Goal: Information Seeking & Learning: Learn about a topic

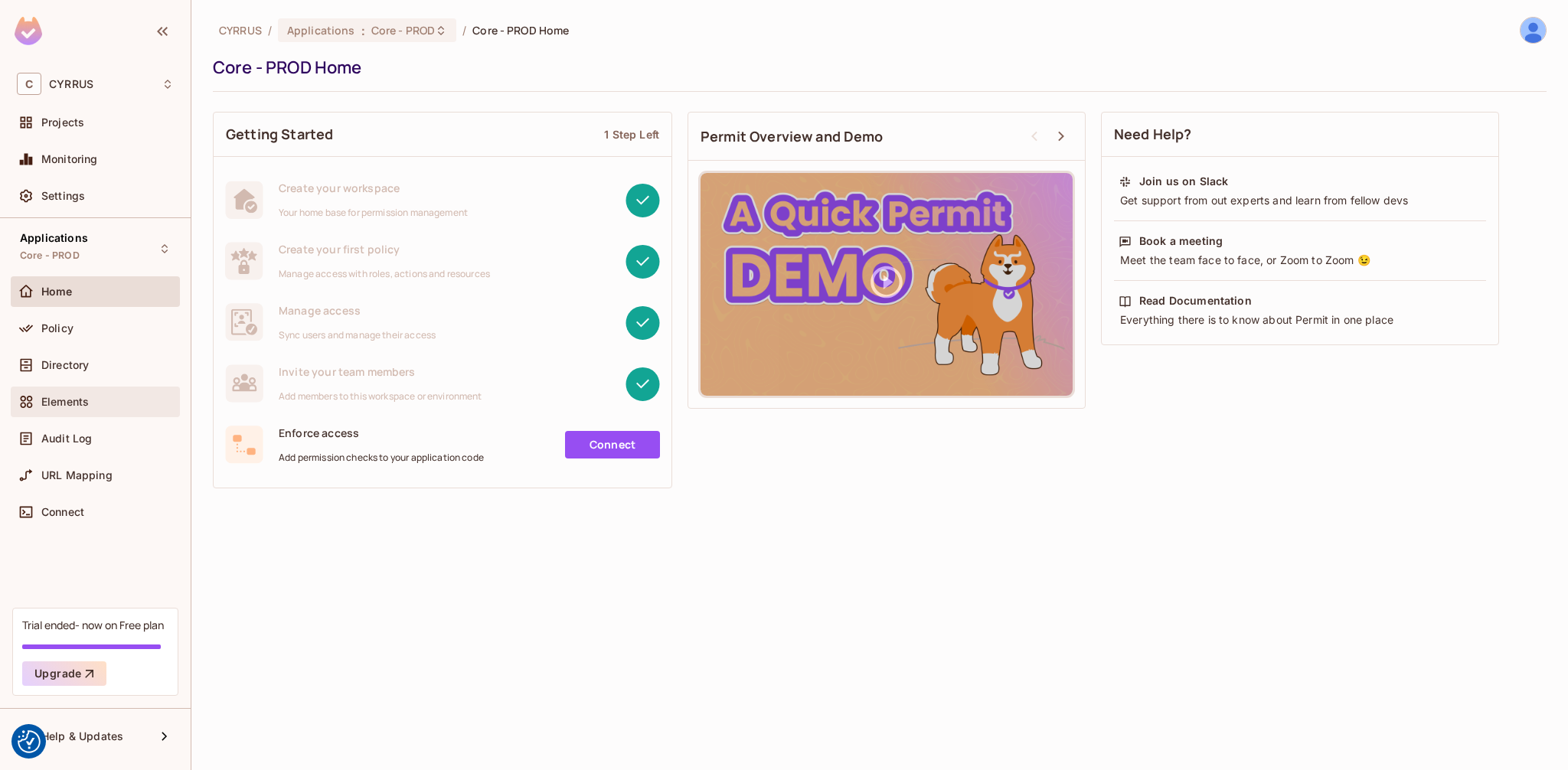
click at [56, 393] on div "Elements" at bounding box center [96, 403] width 157 height 19
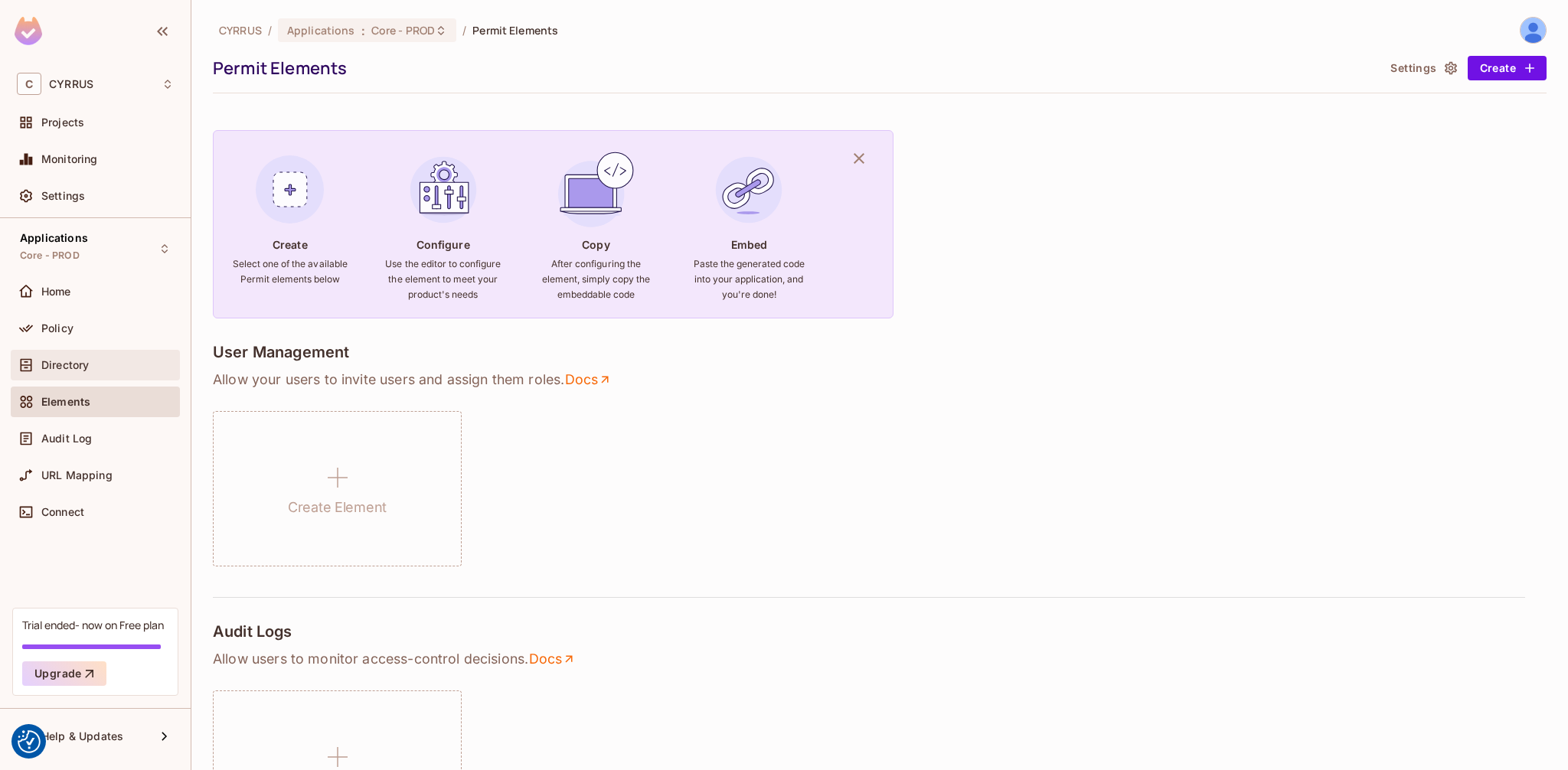
click at [115, 378] on div "Directory" at bounding box center [96, 365] width 169 height 31
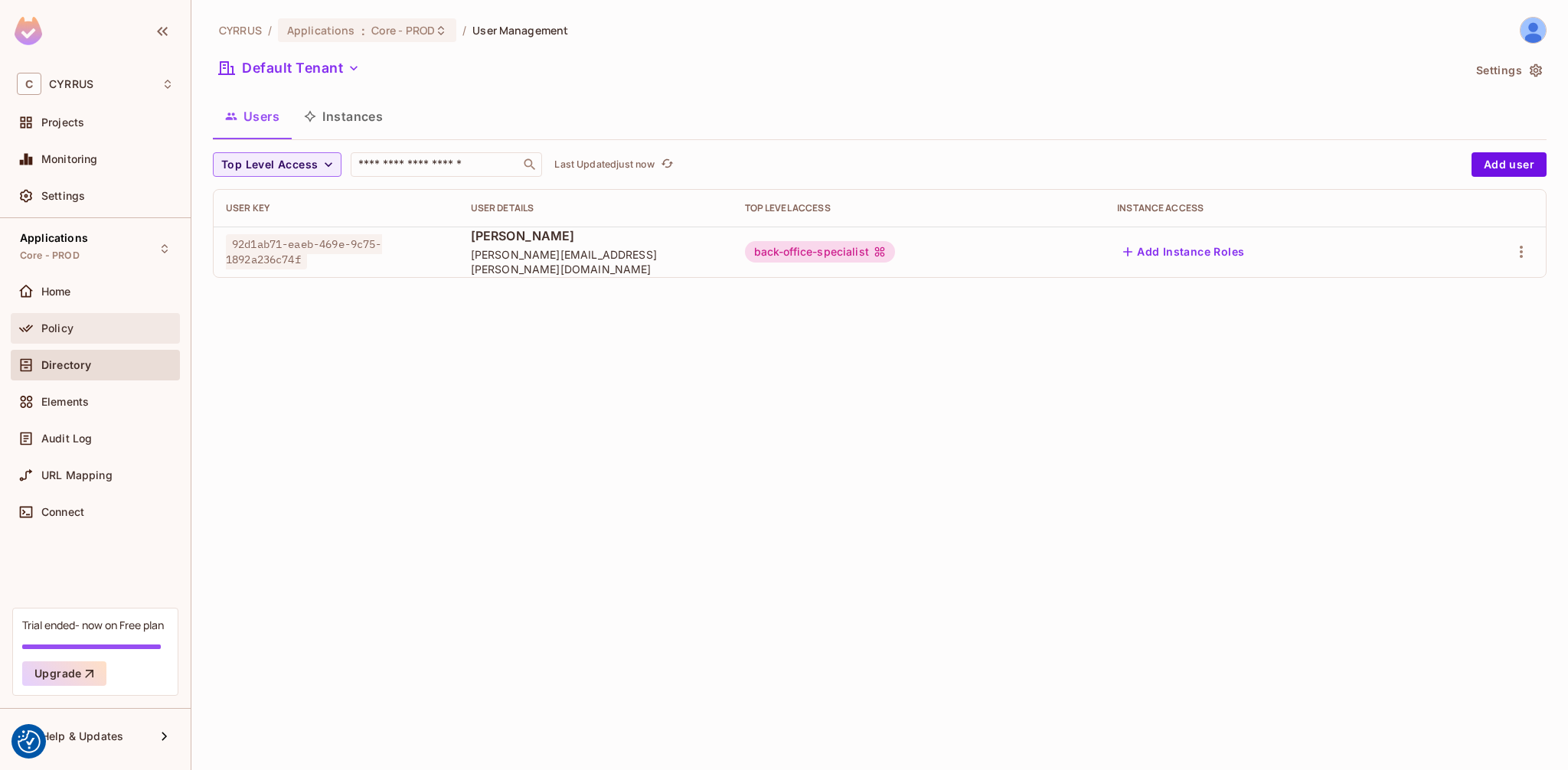
click at [107, 335] on div "Policy" at bounding box center [96, 329] width 157 height 19
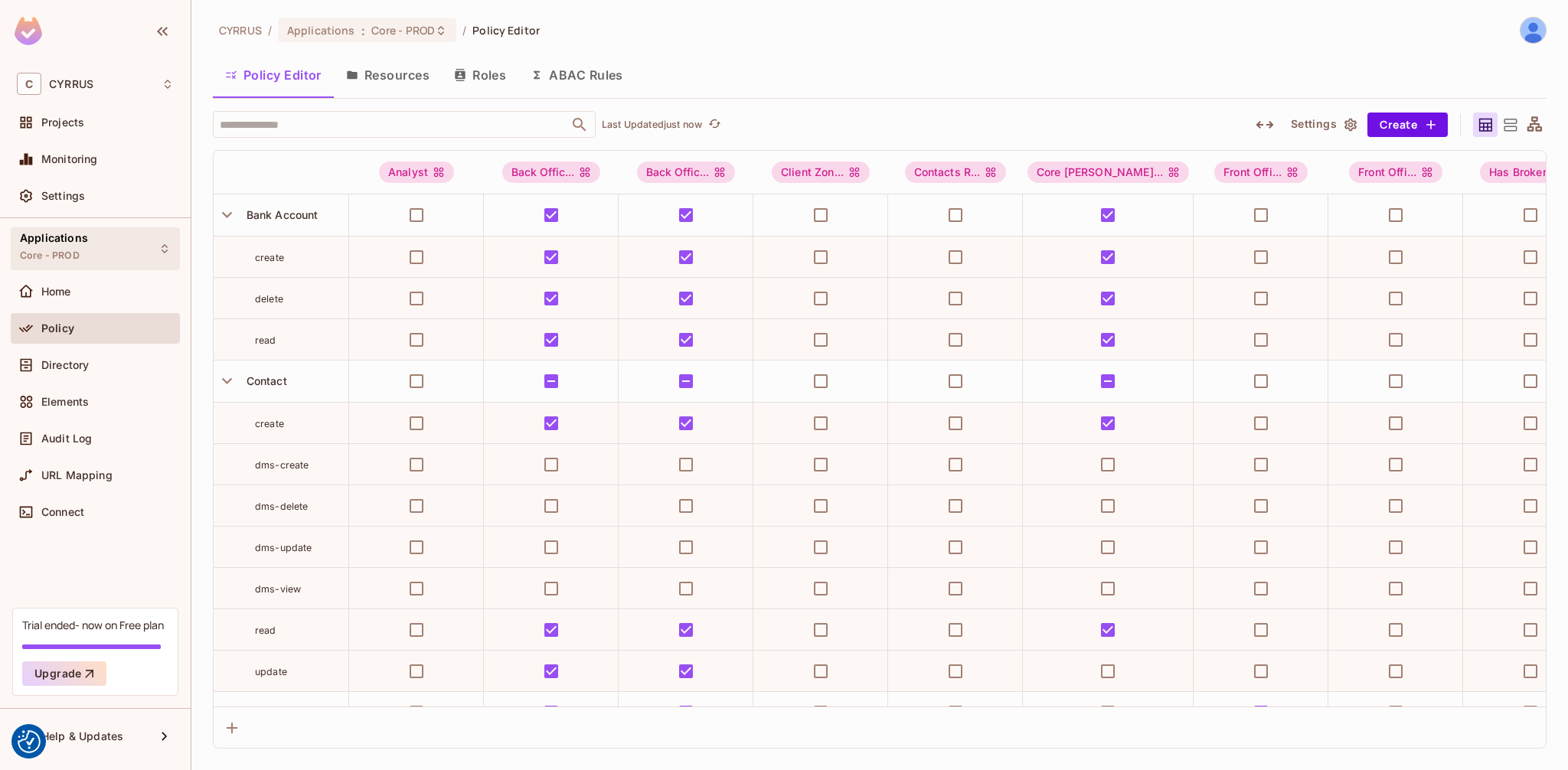
click at [94, 262] on div "Applications Core - PROD" at bounding box center [96, 248] width 169 height 42
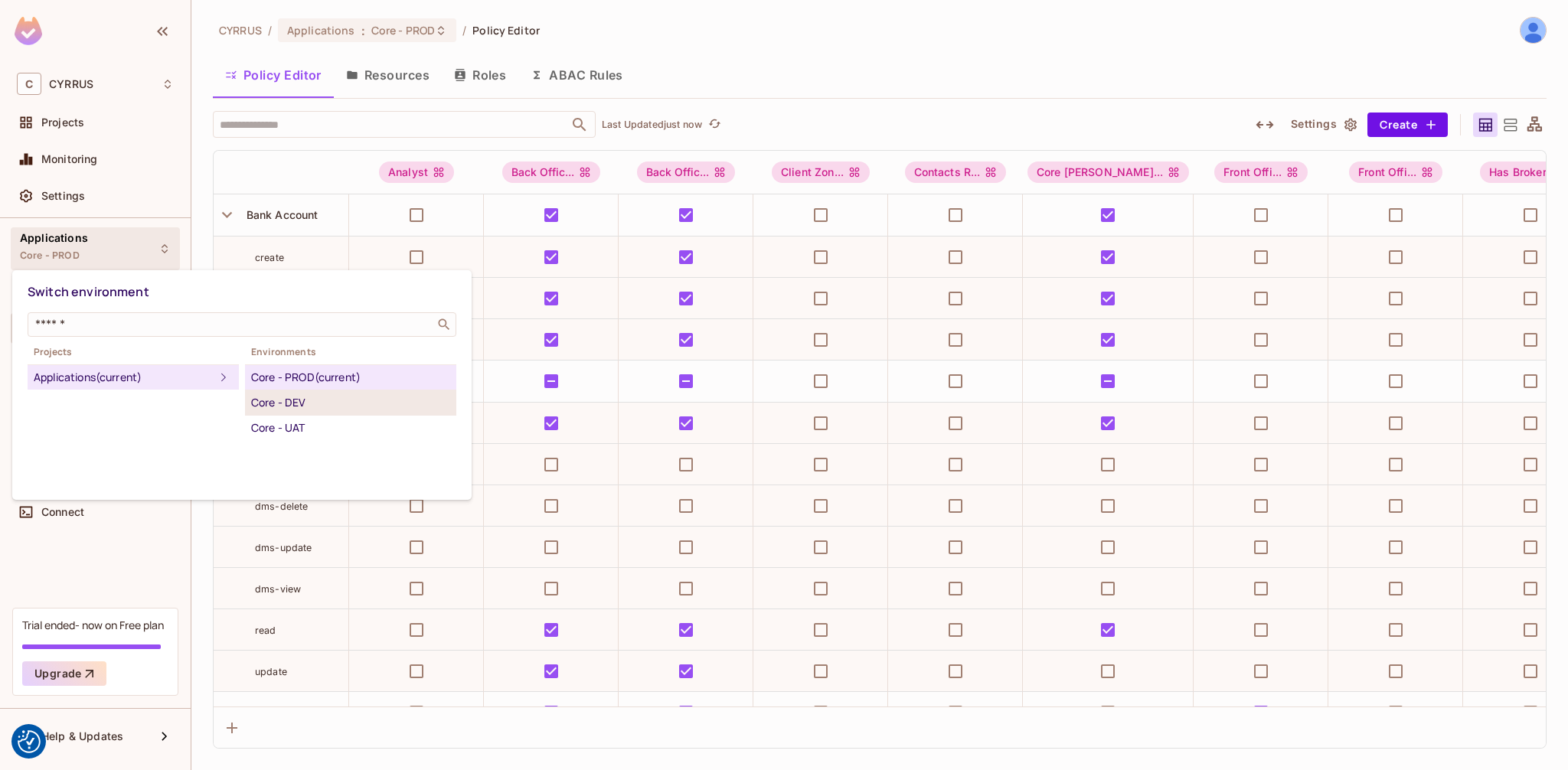
click at [282, 408] on div "Core - DEV" at bounding box center [350, 403] width 199 height 19
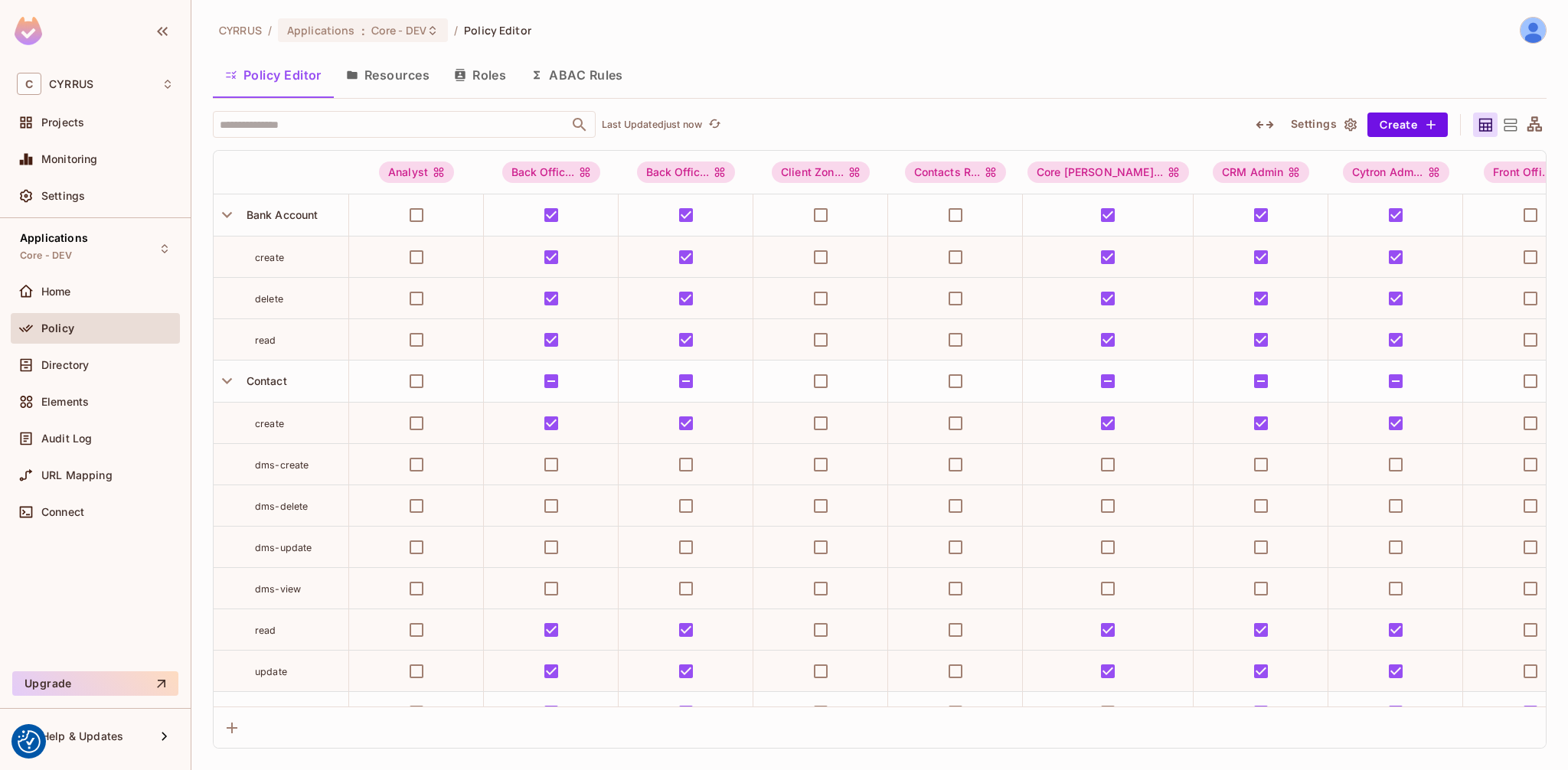
click at [581, 73] on button "ABAC Rules" at bounding box center [577, 74] width 117 height 38
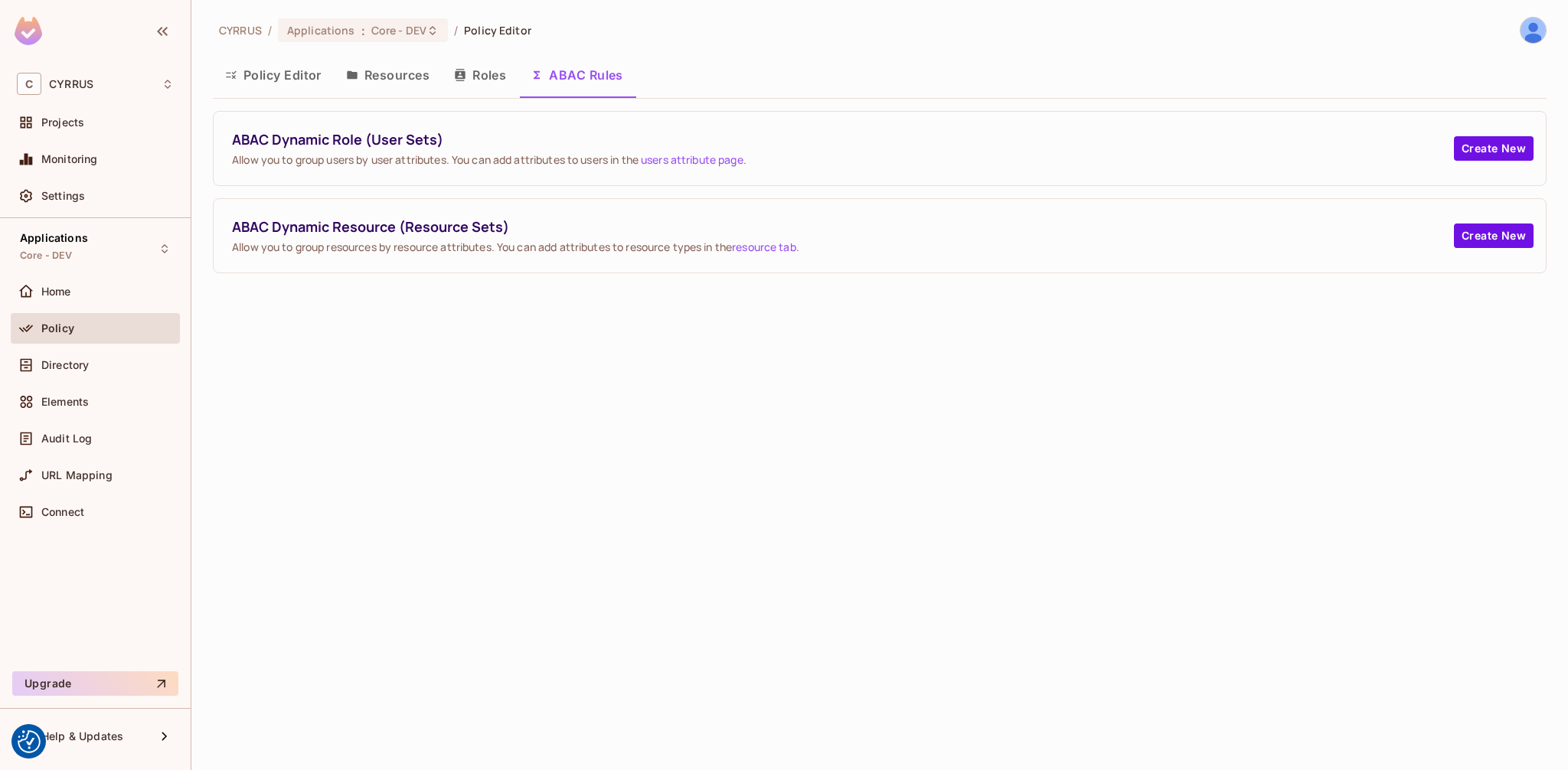
click at [496, 76] on button "Roles" at bounding box center [480, 74] width 77 height 38
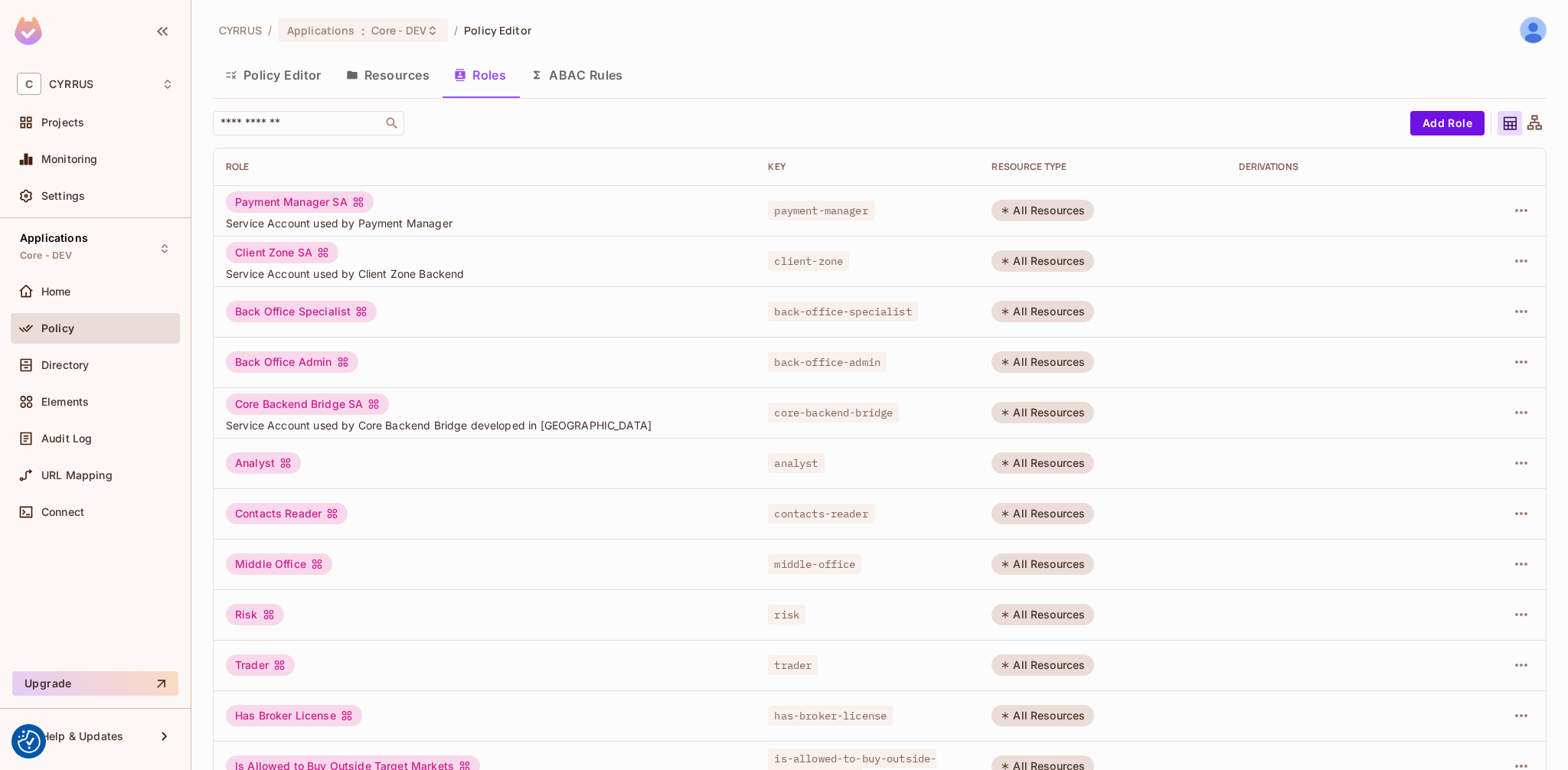
click at [393, 74] on button "Resources" at bounding box center [388, 74] width 108 height 38
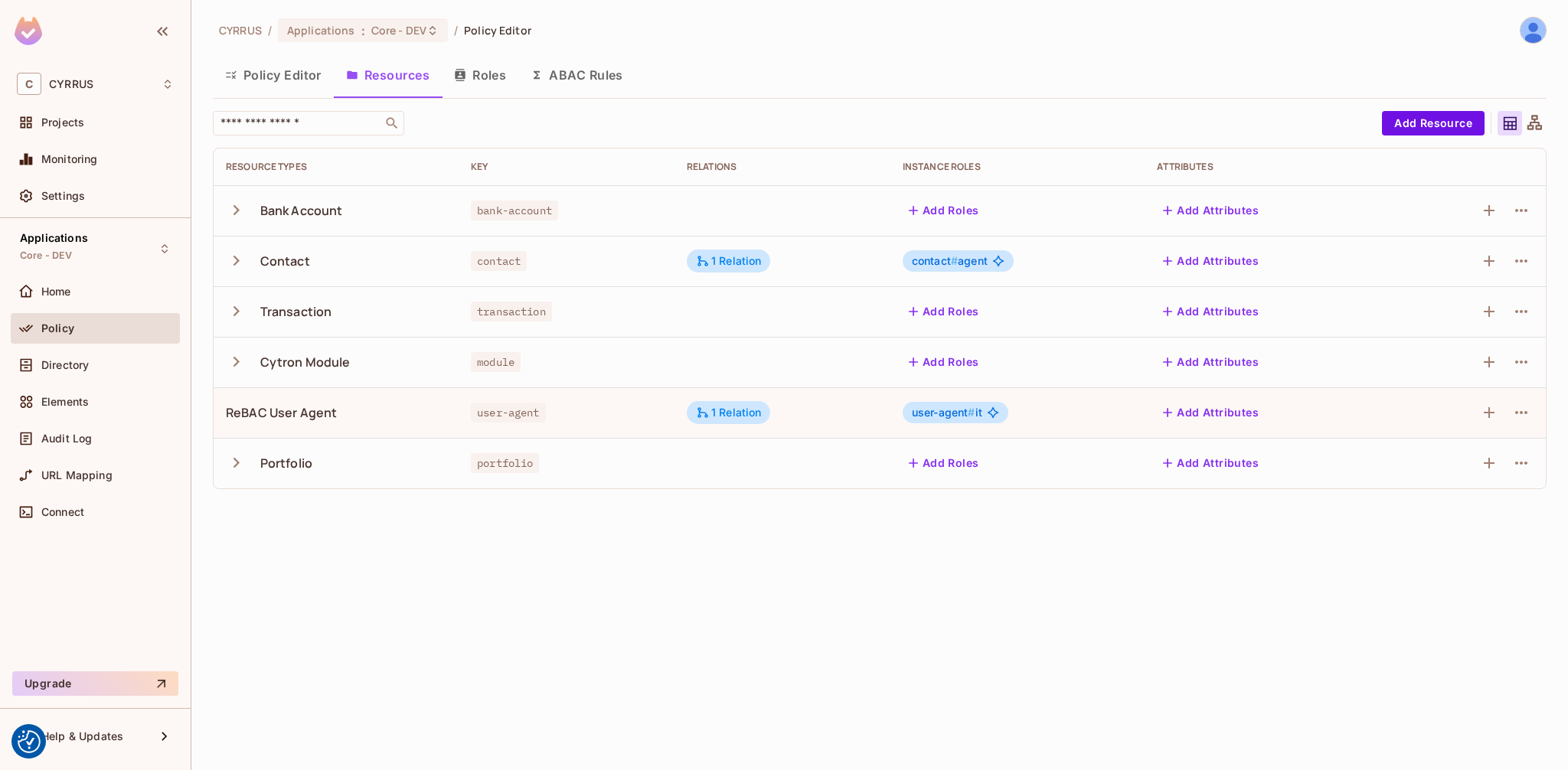
click at [234, 467] on icon "button" at bounding box center [236, 462] width 21 height 21
click at [234, 373] on button "button" at bounding box center [238, 361] width 26 height 33
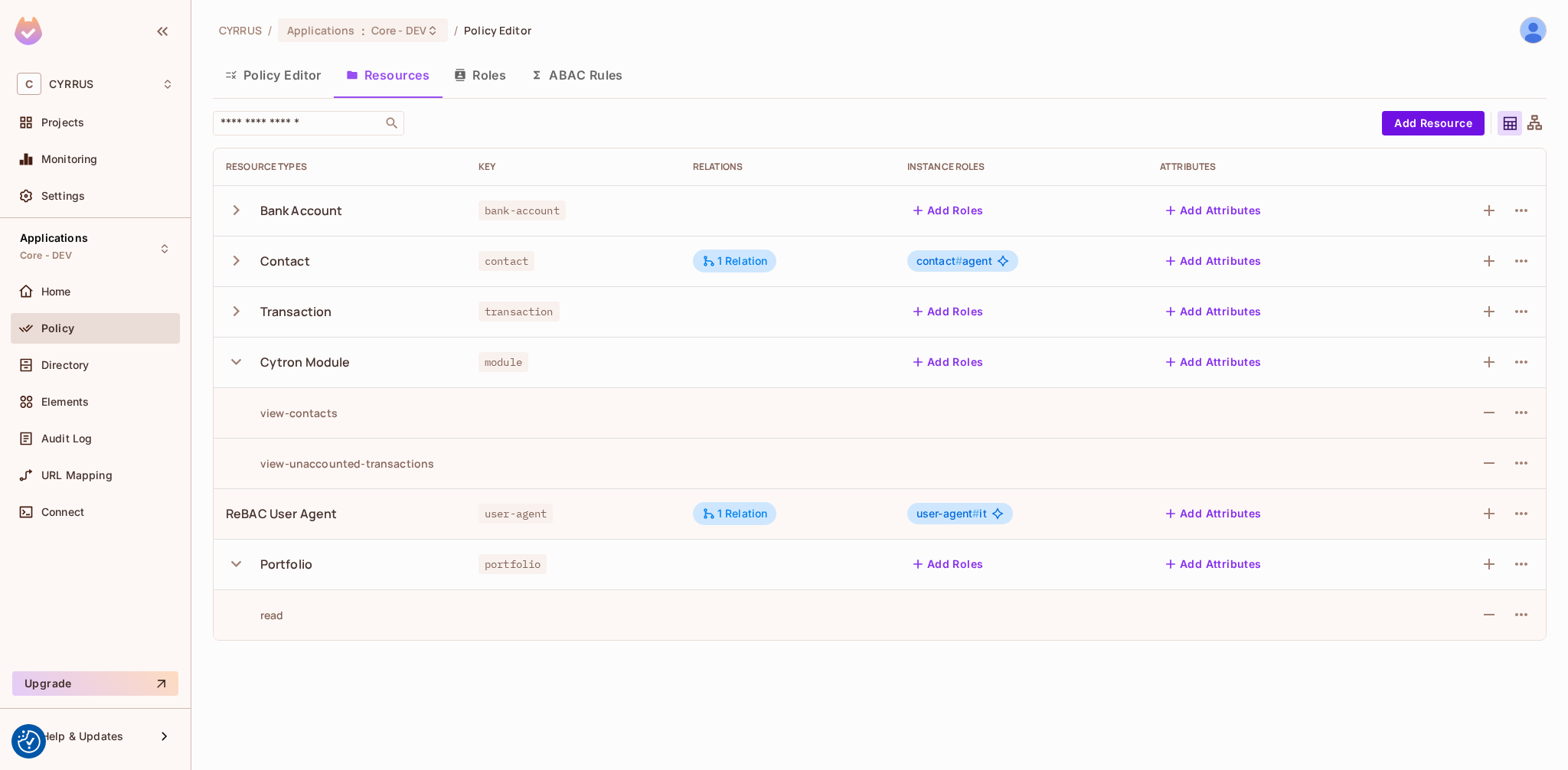
click at [232, 314] on icon "button" at bounding box center [236, 311] width 21 height 21
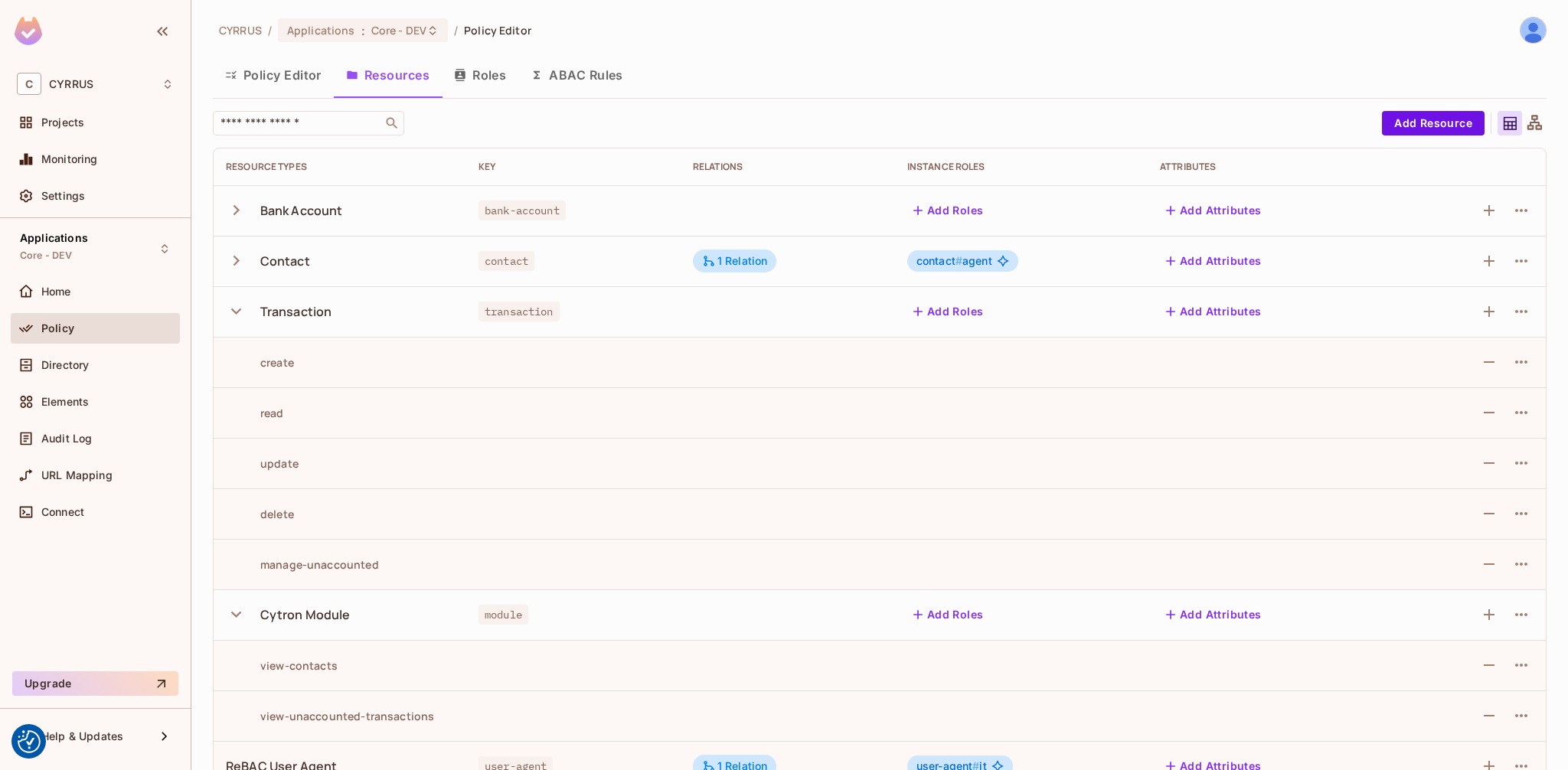
click at [547, 467] on td at bounding box center [573, 462] width 214 height 50
click at [241, 271] on button "button" at bounding box center [238, 261] width 26 height 33
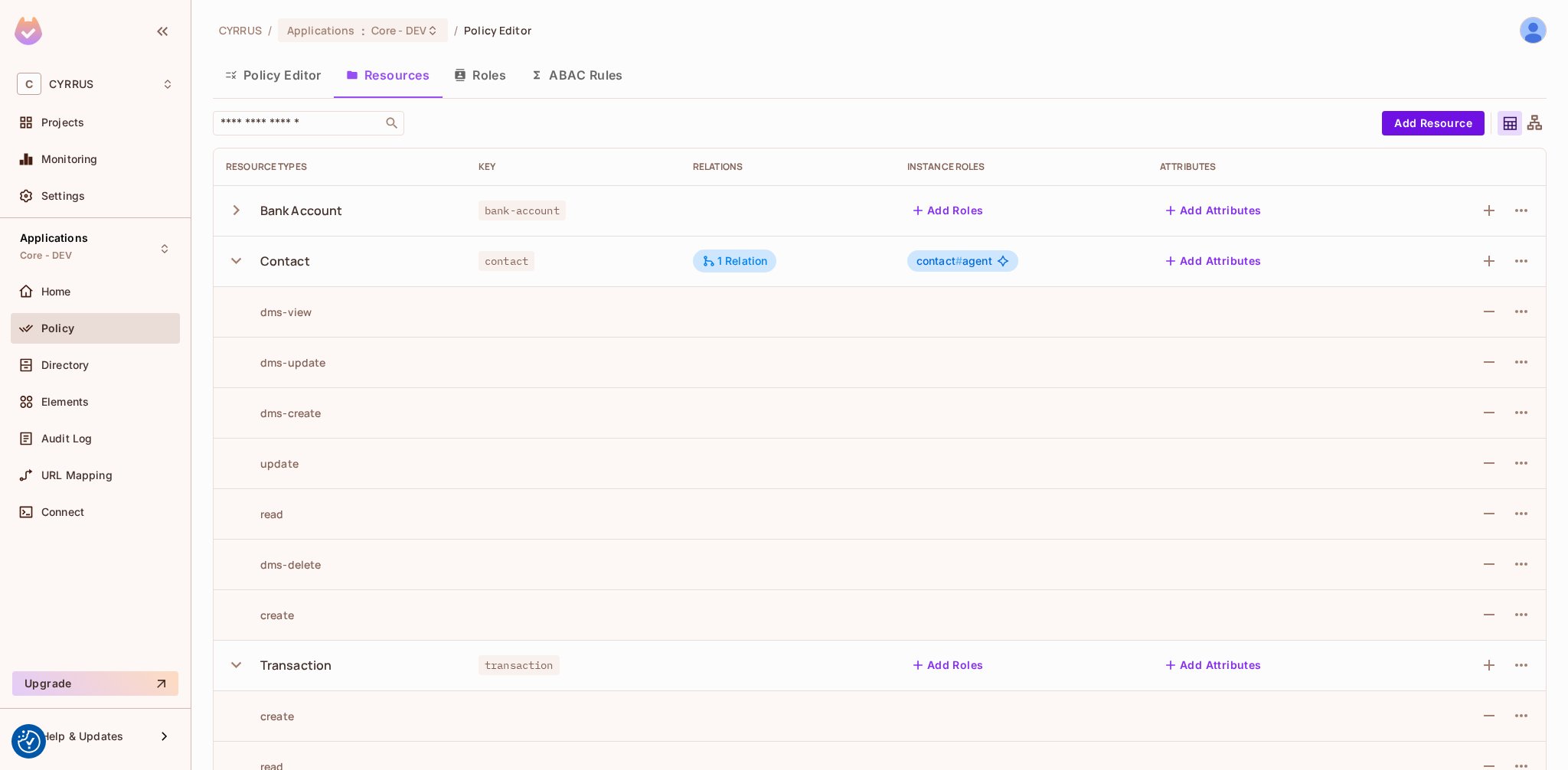
click at [235, 217] on icon "button" at bounding box center [236, 210] width 21 height 21
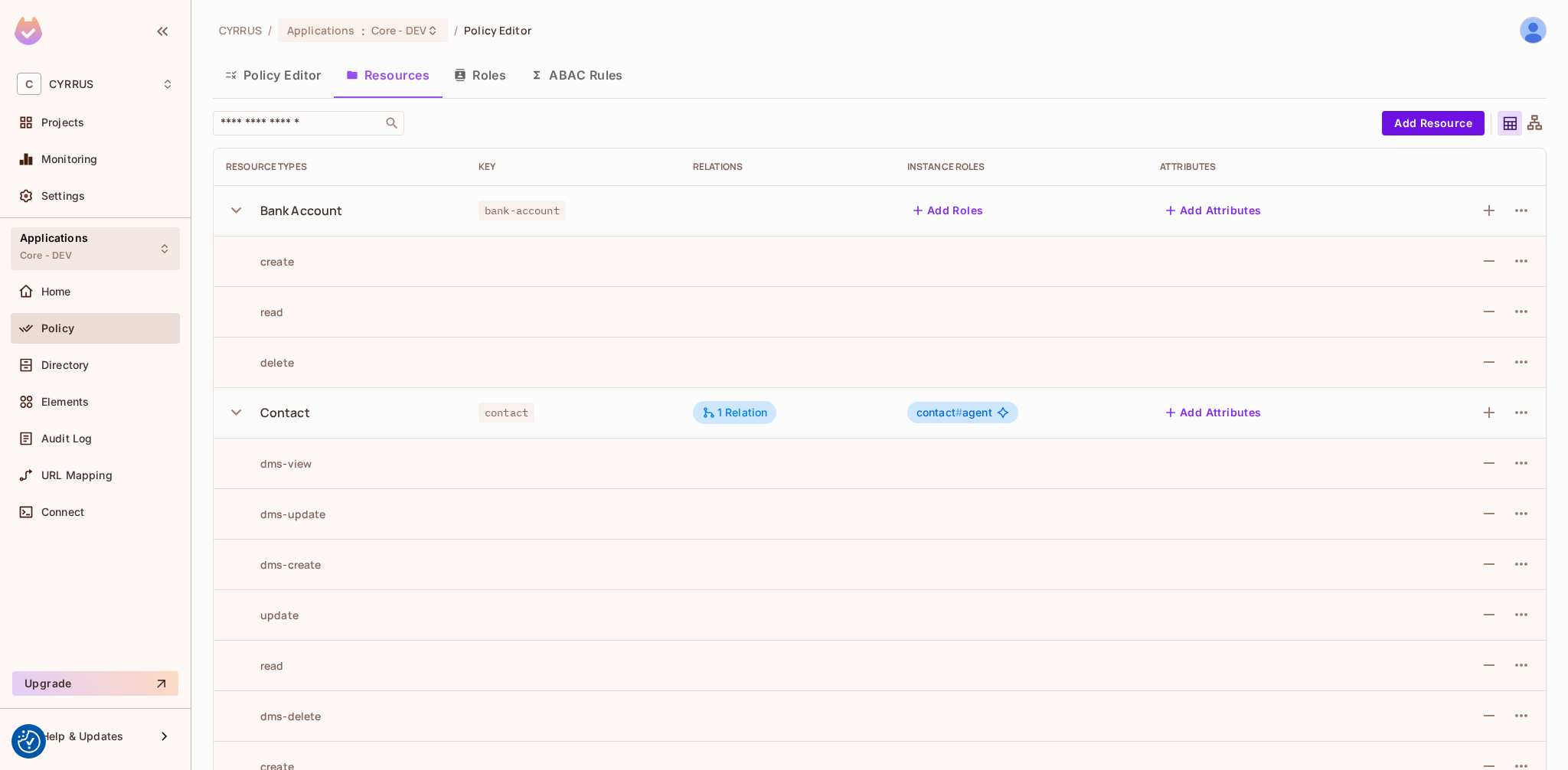
click at [128, 256] on div "Applications Core - DEV" at bounding box center [96, 248] width 169 height 42
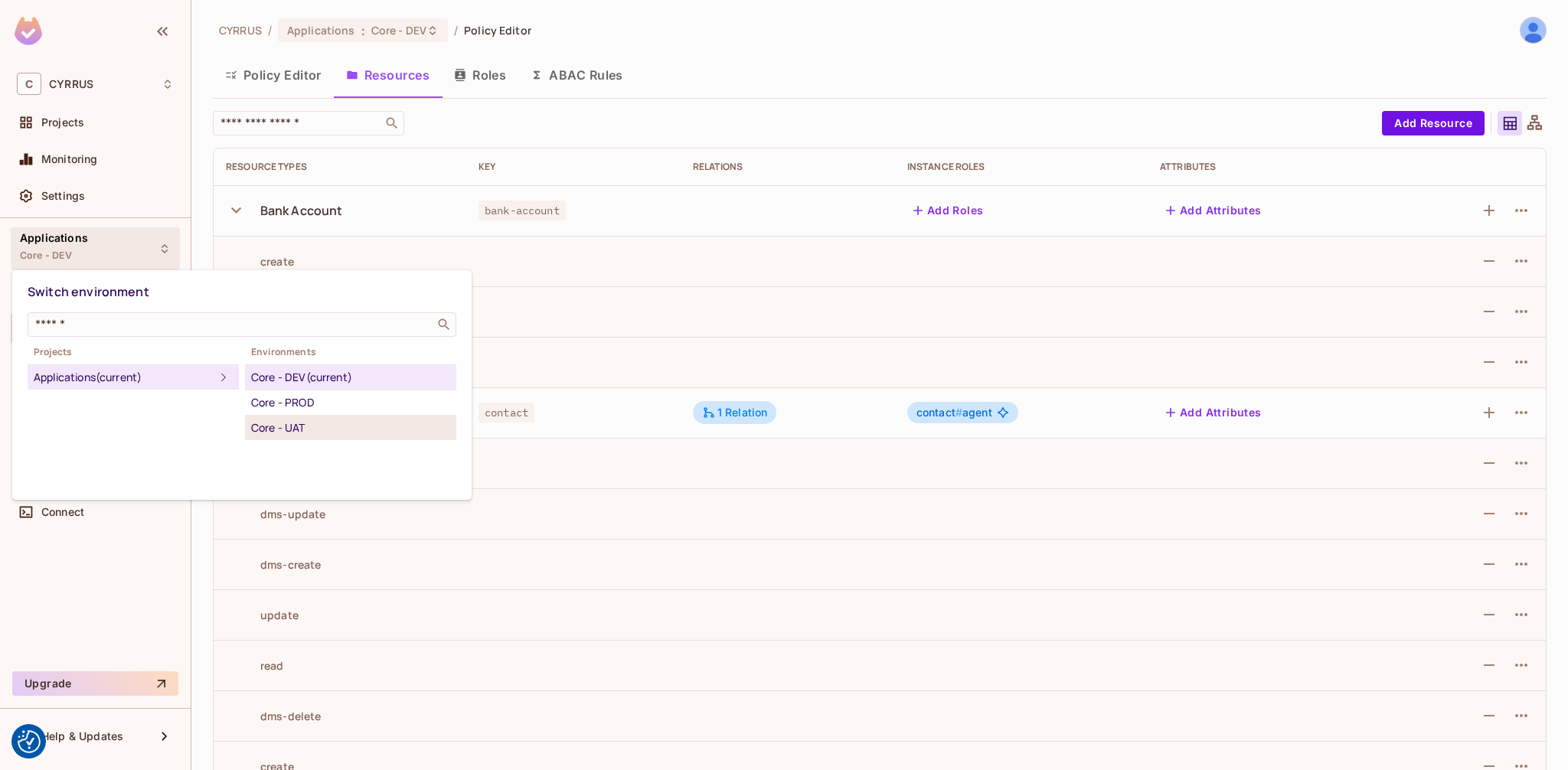
click at [323, 420] on div "Core - UAT" at bounding box center [350, 428] width 199 height 19
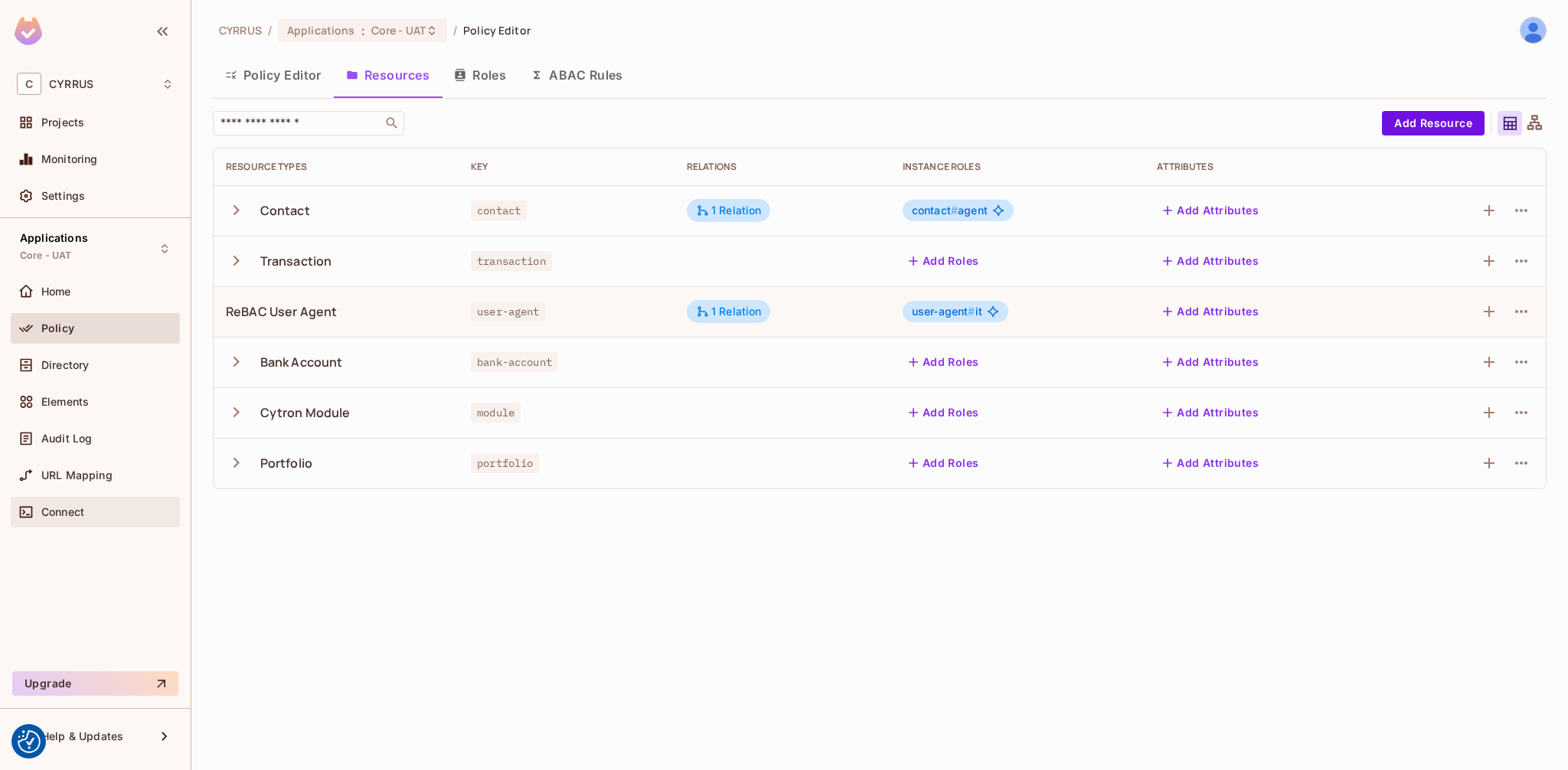
click at [92, 522] on div "Connect" at bounding box center [96, 512] width 169 height 31
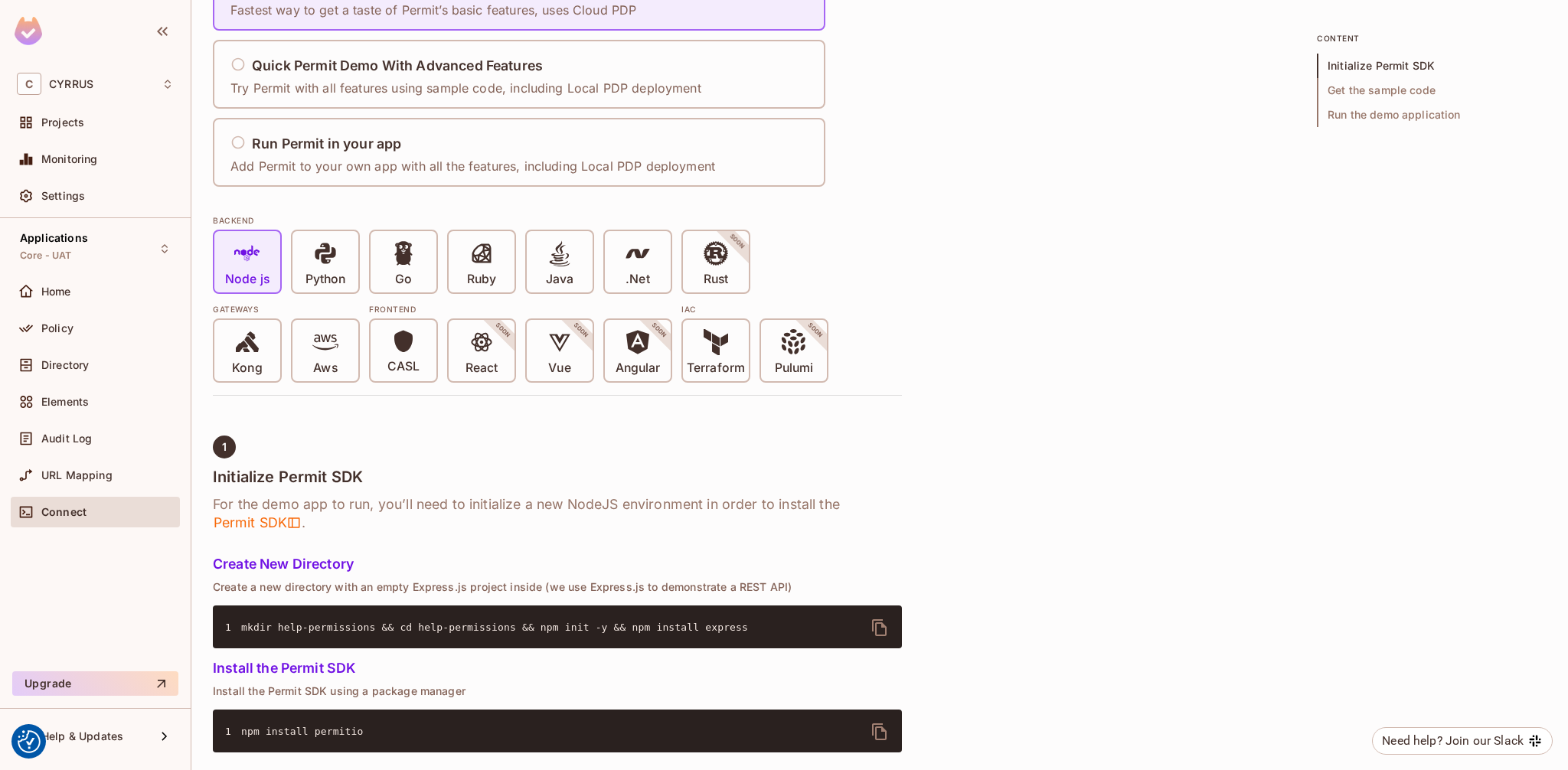
scroll to position [276, 0]
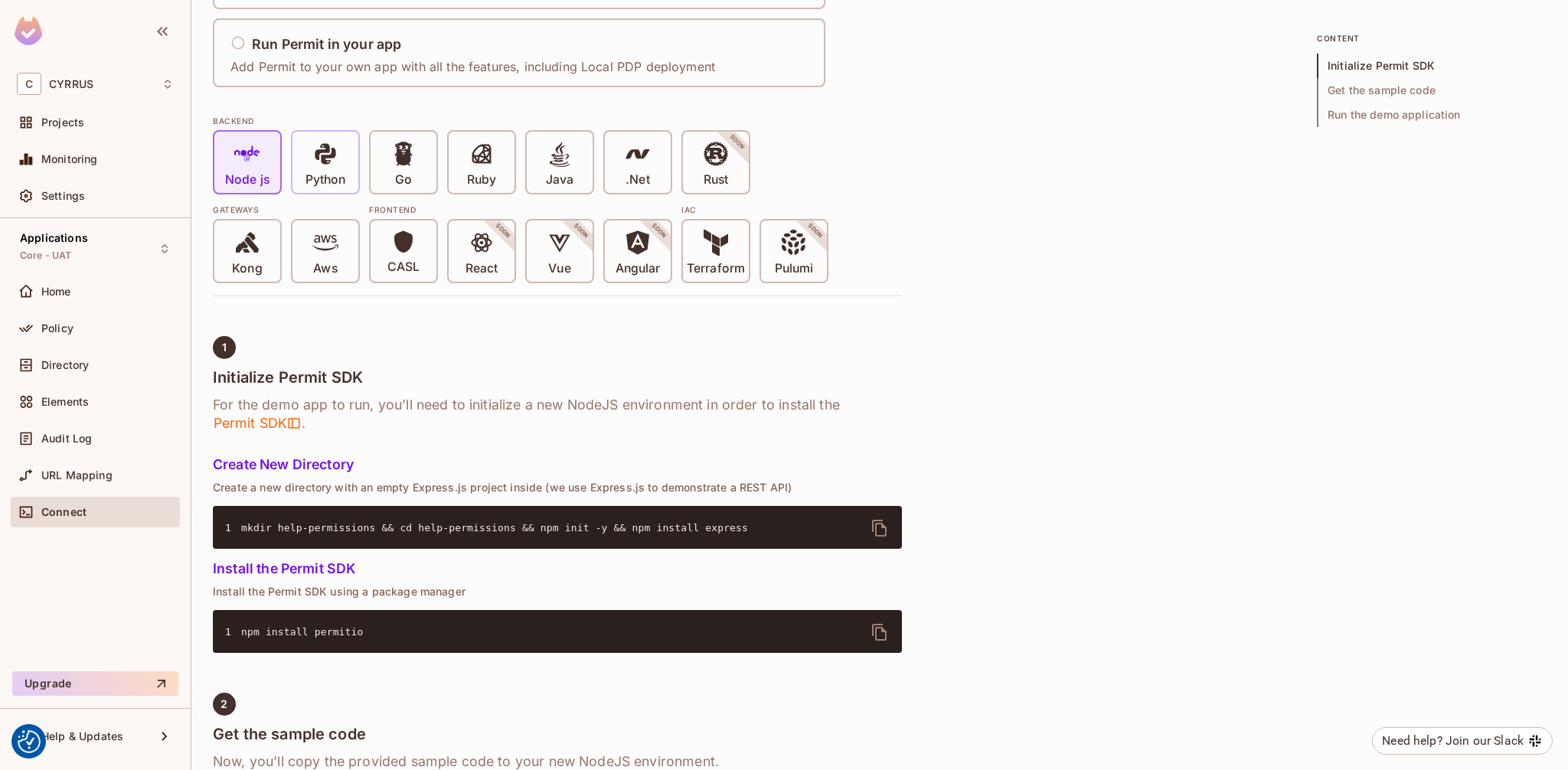
click at [325, 173] on p "Python" at bounding box center [325, 180] width 40 height 15
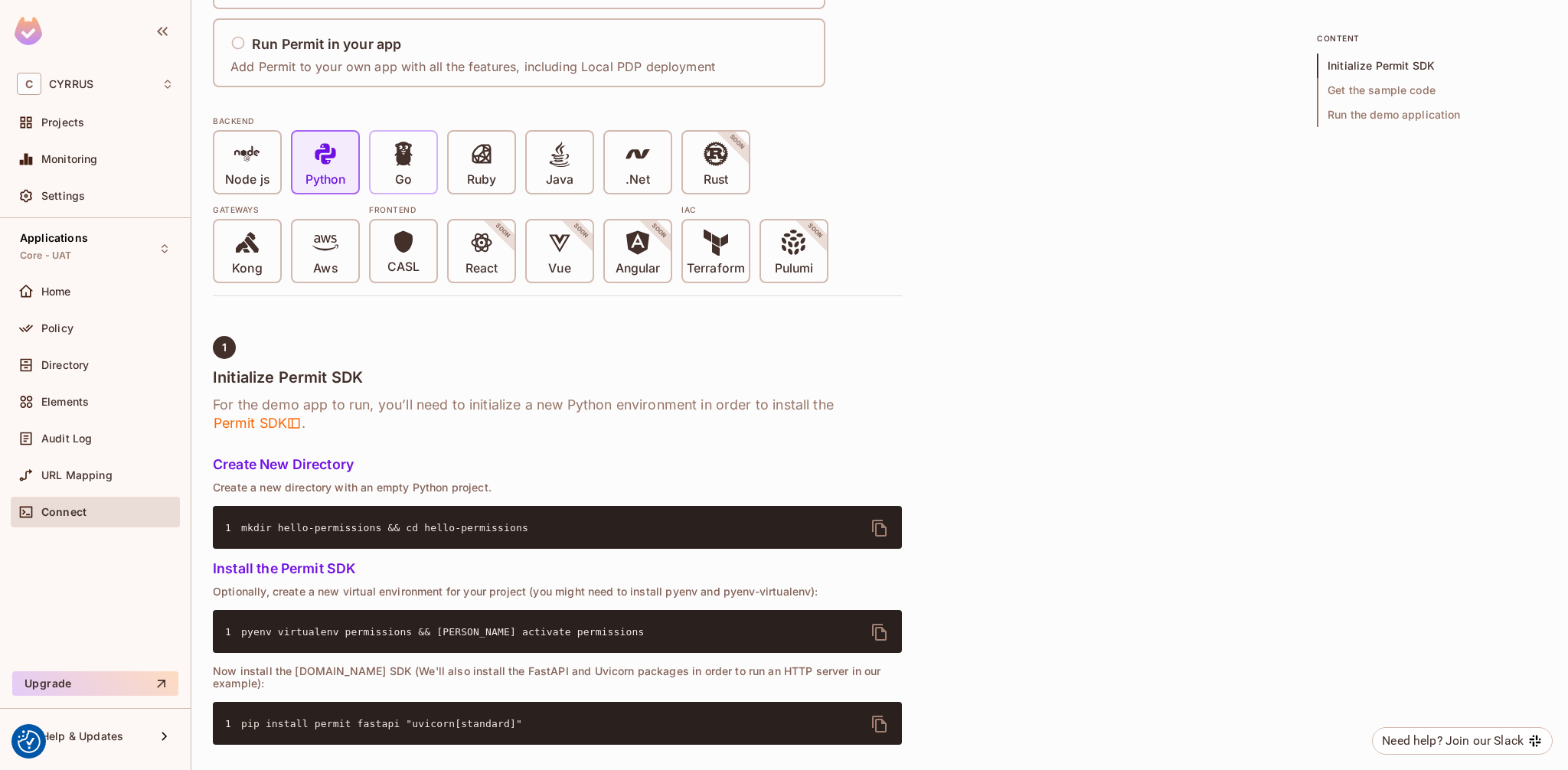
click at [429, 172] on div "Go" at bounding box center [403, 162] width 66 height 62
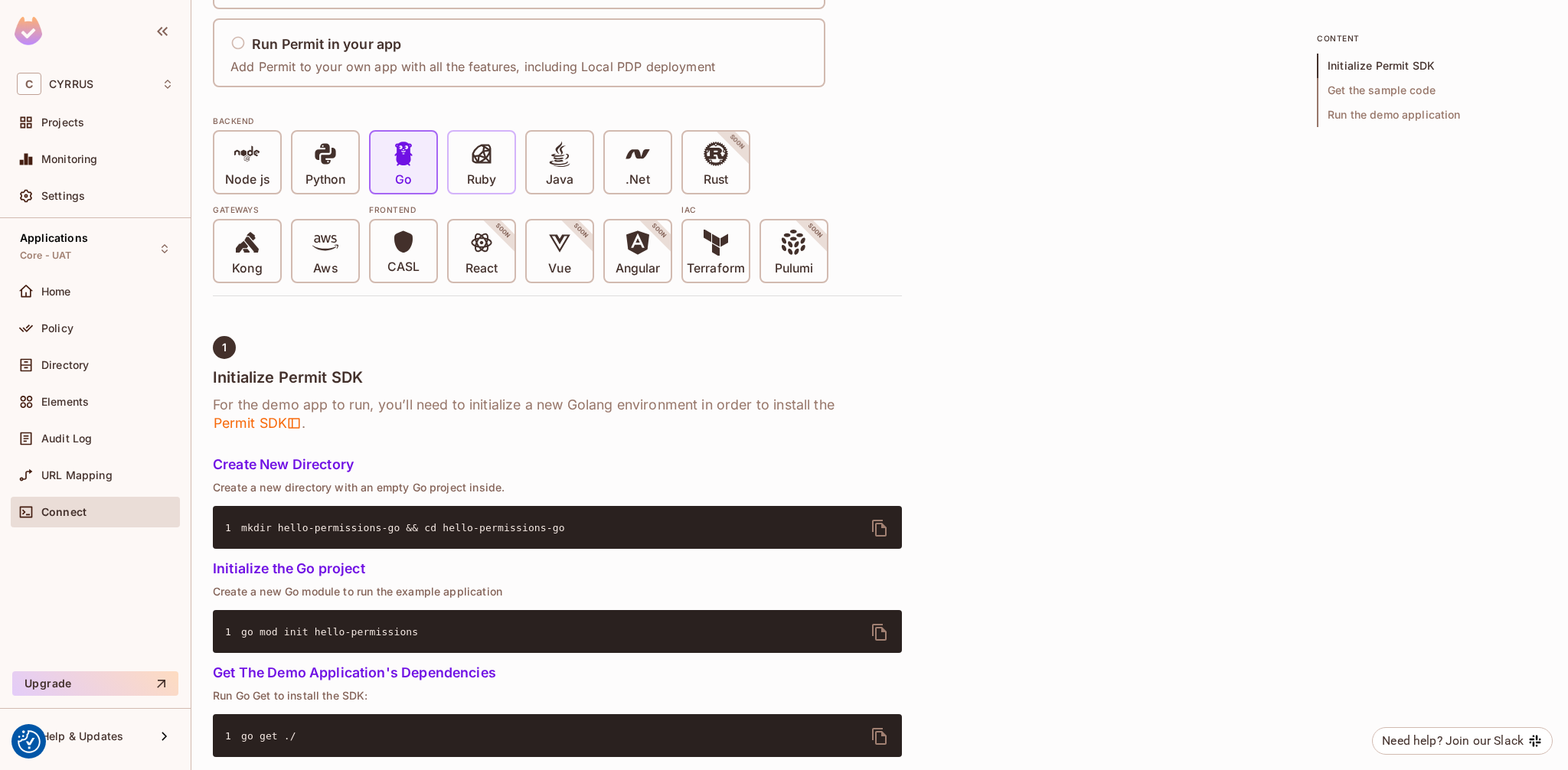
click at [497, 168] on div "Ruby" at bounding box center [481, 162] width 66 height 62
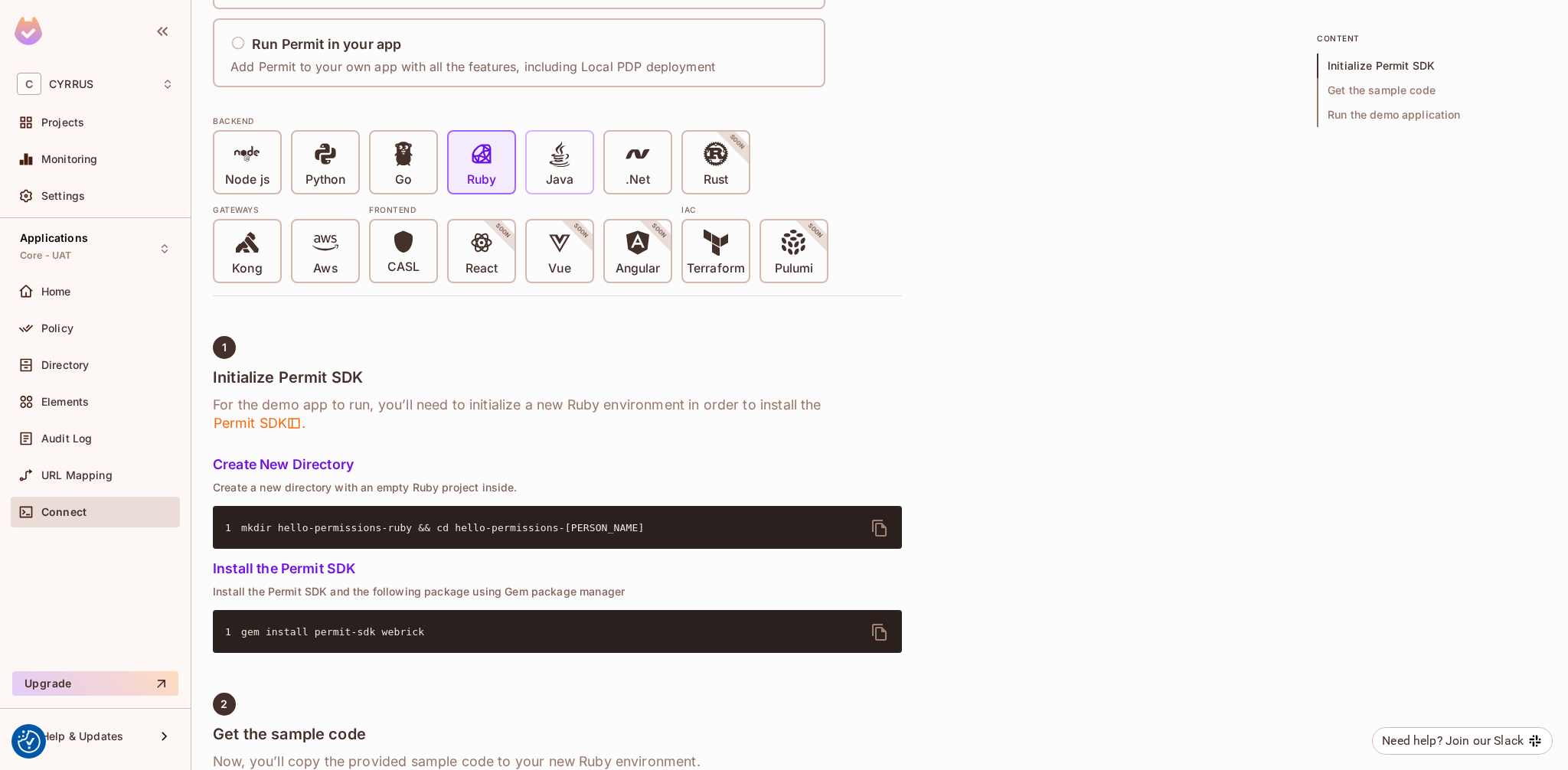
click at [586, 170] on div "Java" at bounding box center [559, 162] width 66 height 62
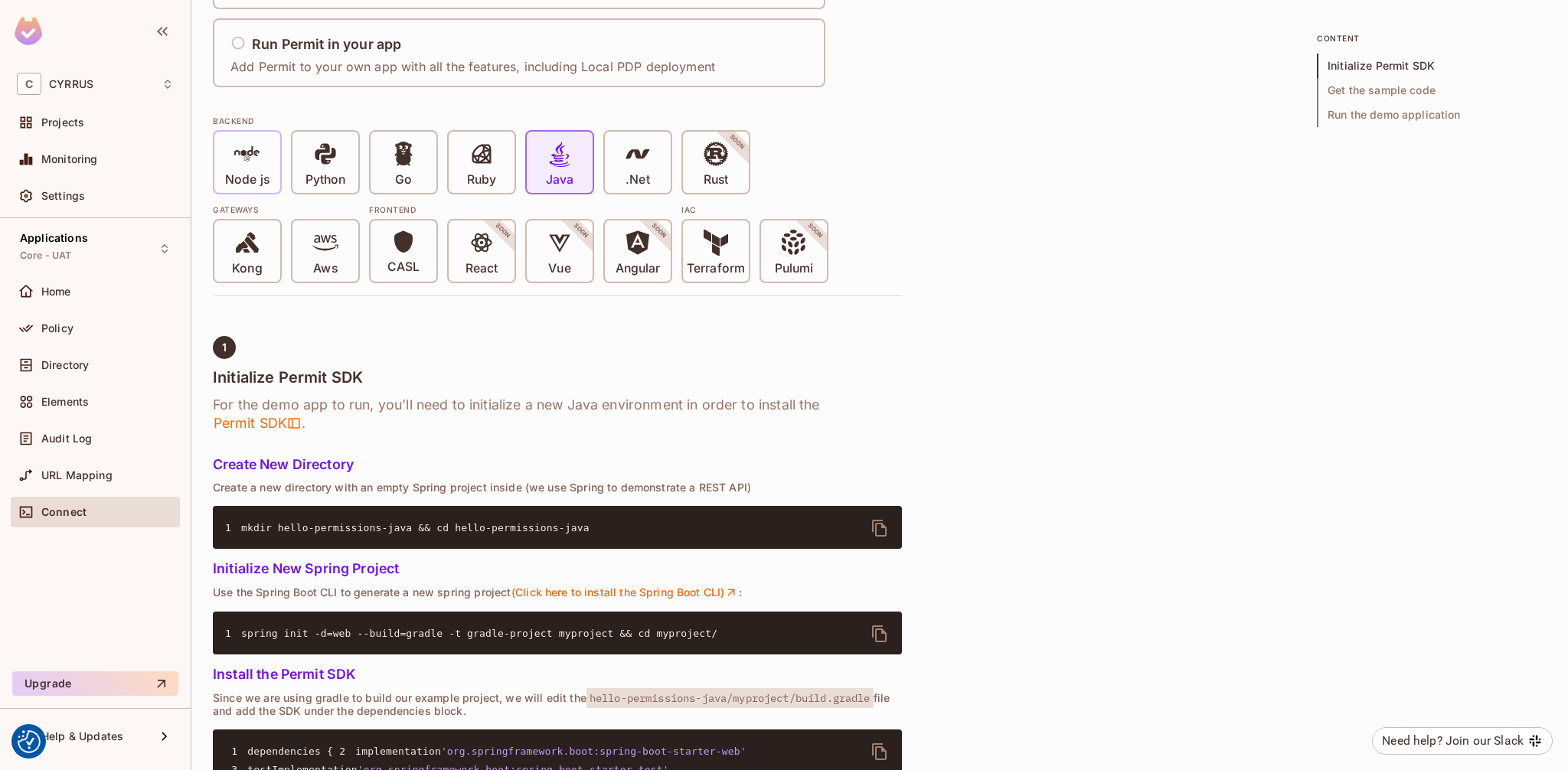
click at [238, 175] on p "Node js" at bounding box center [247, 180] width 44 height 15
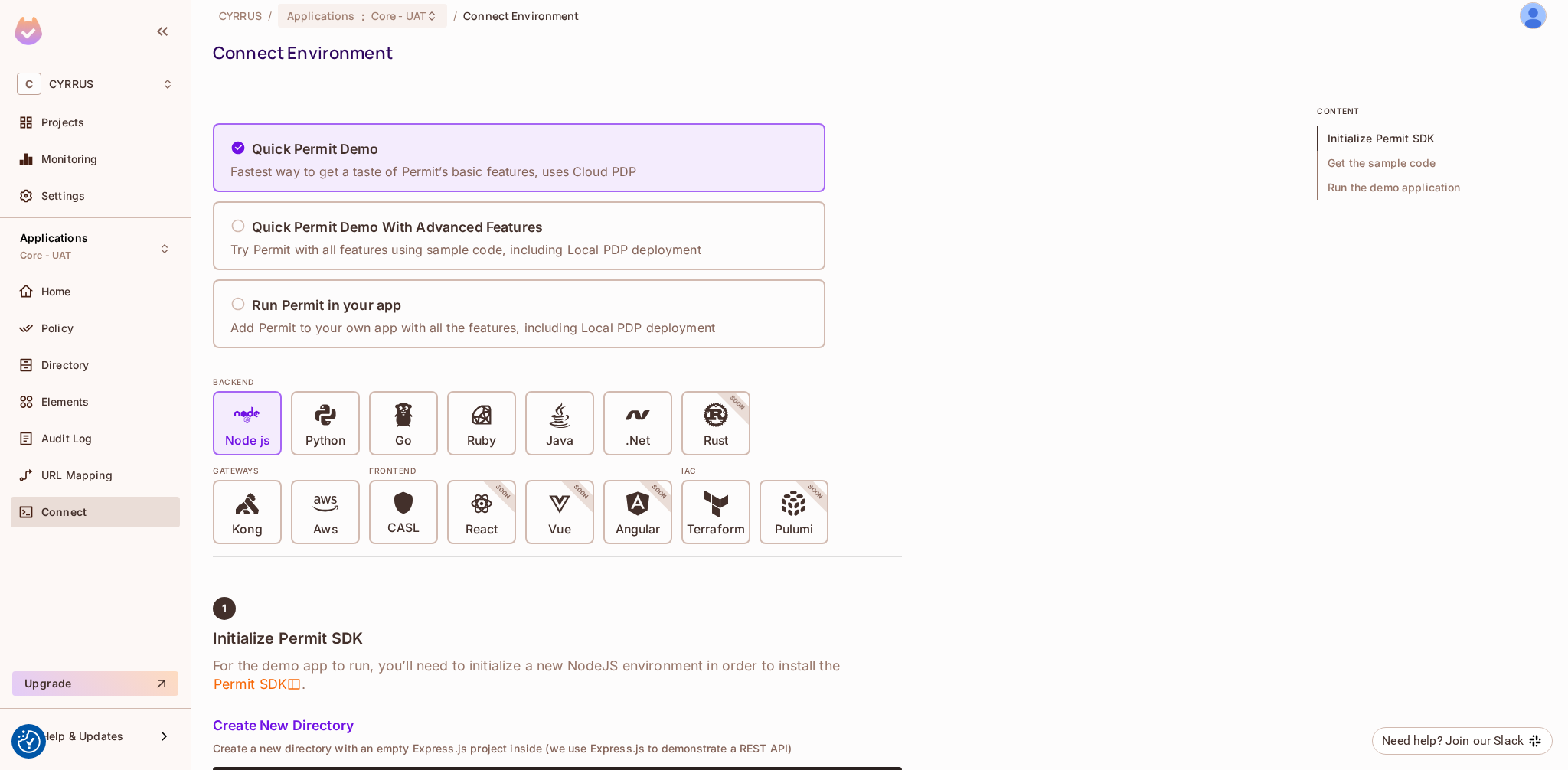
scroll to position [0, 0]
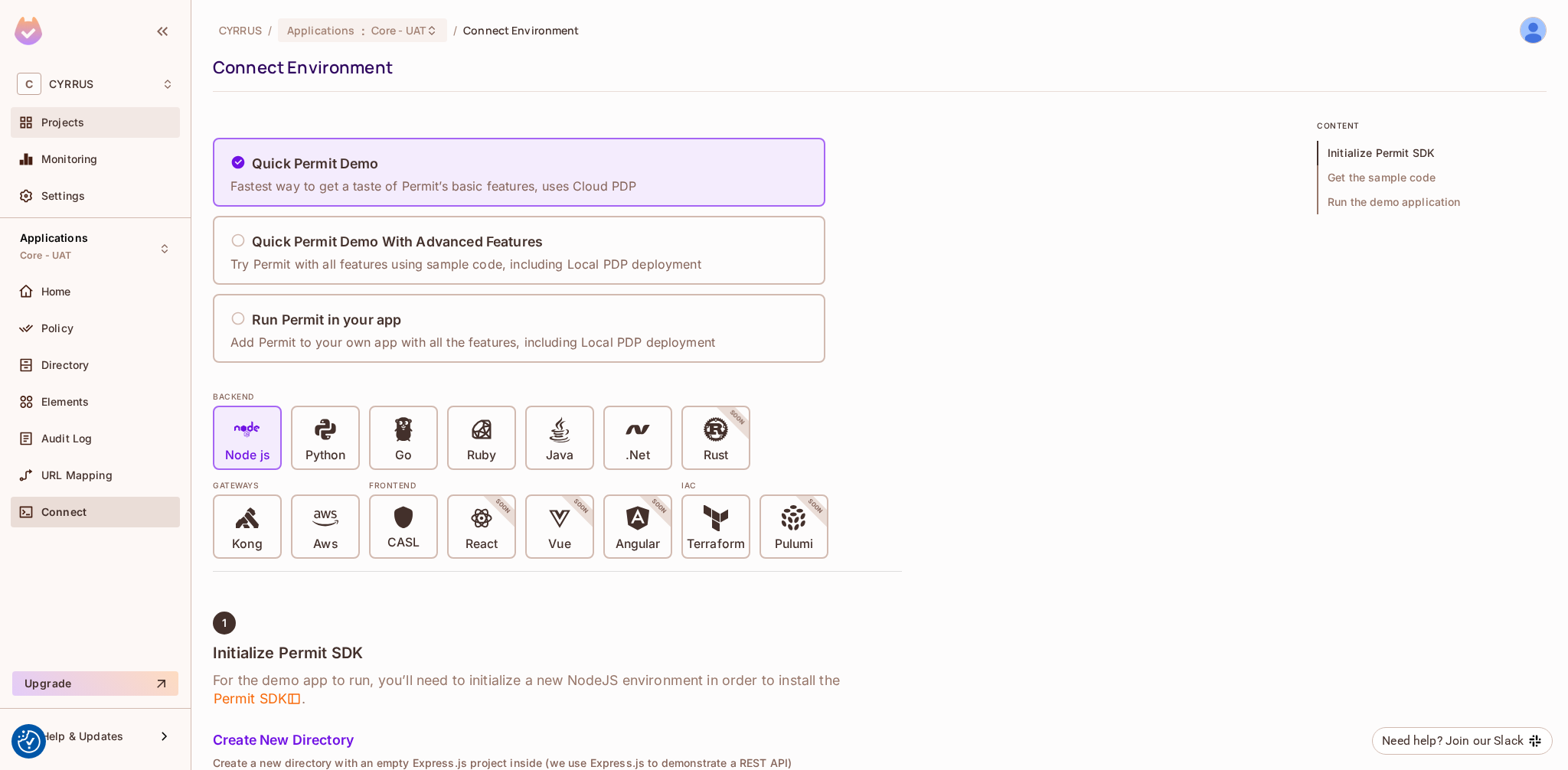
click at [57, 119] on span "Projects" at bounding box center [62, 122] width 43 height 12
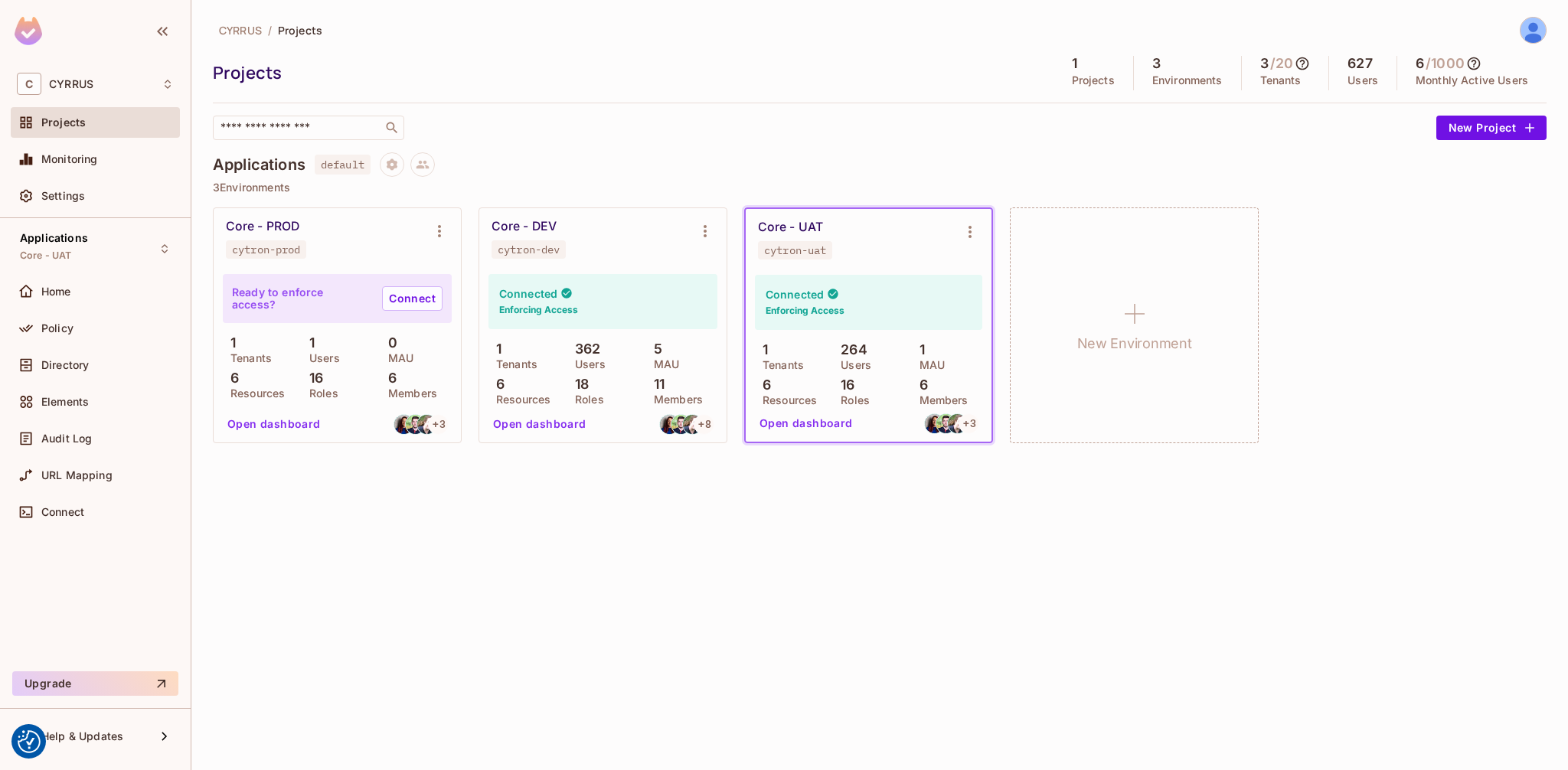
click at [1536, 32] on img at bounding box center [1533, 31] width 26 height 26
click at [1221, 132] on div at bounding box center [784, 385] width 1568 height 770
click at [1305, 62] on icon at bounding box center [1302, 63] width 13 height 13
click at [1354, 59] on div at bounding box center [784, 385] width 1568 height 770
click at [1478, 65] on icon at bounding box center [1474, 63] width 15 height 15
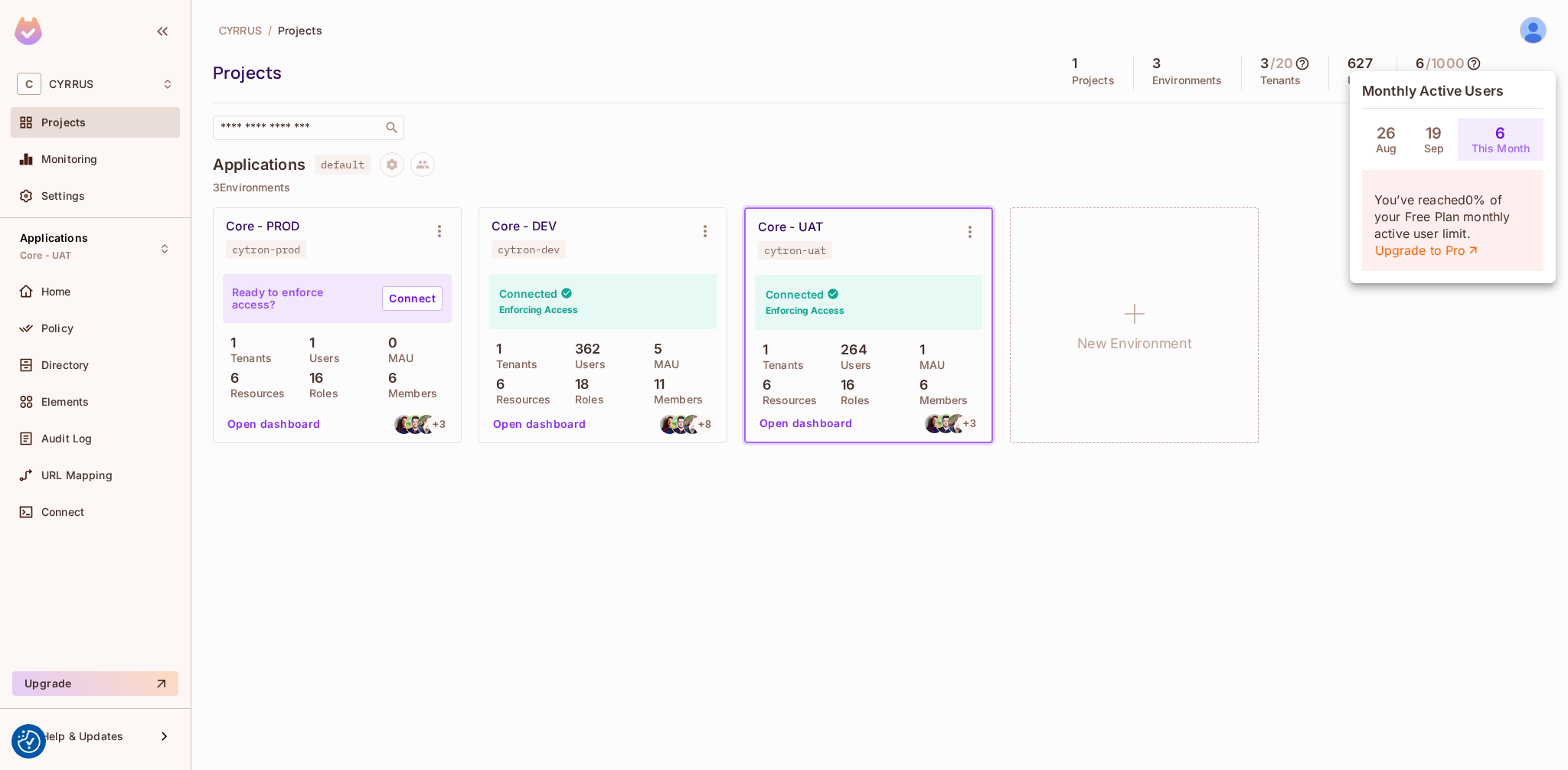
click at [1186, 162] on div at bounding box center [784, 385] width 1568 height 770
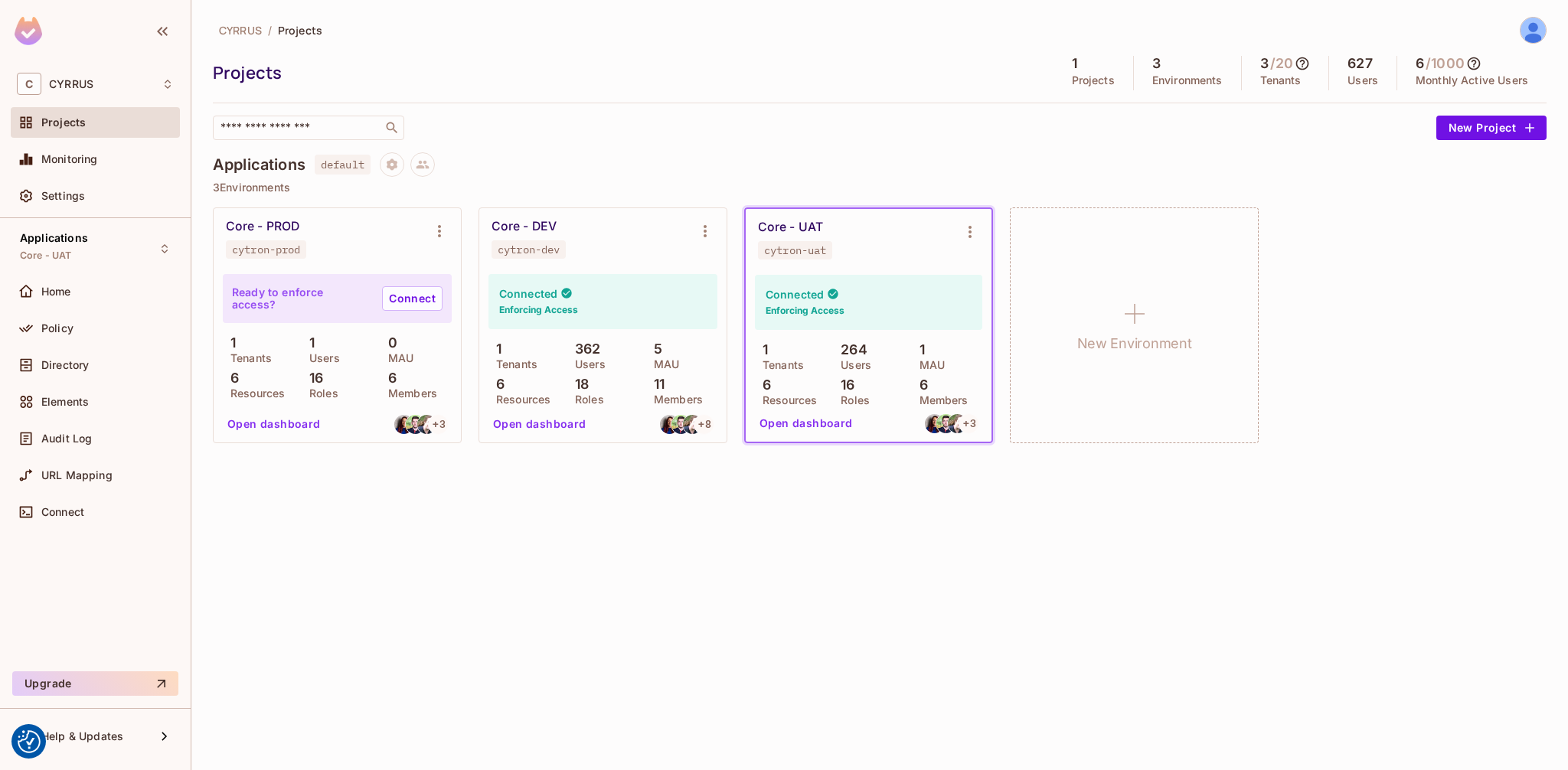
click at [1479, 66] on icon at bounding box center [1474, 63] width 15 height 15
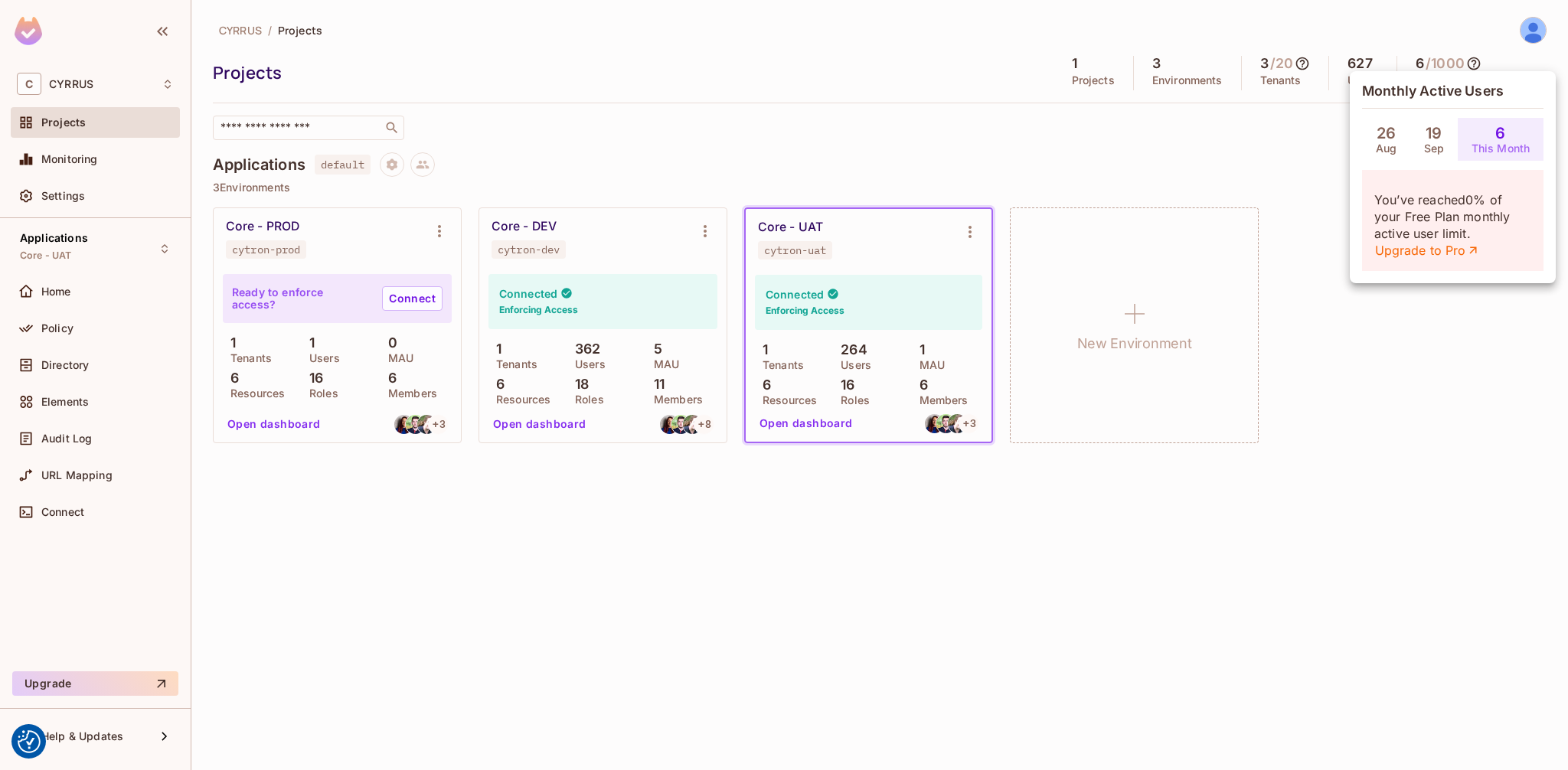
click at [1033, 227] on div at bounding box center [784, 385] width 1568 height 770
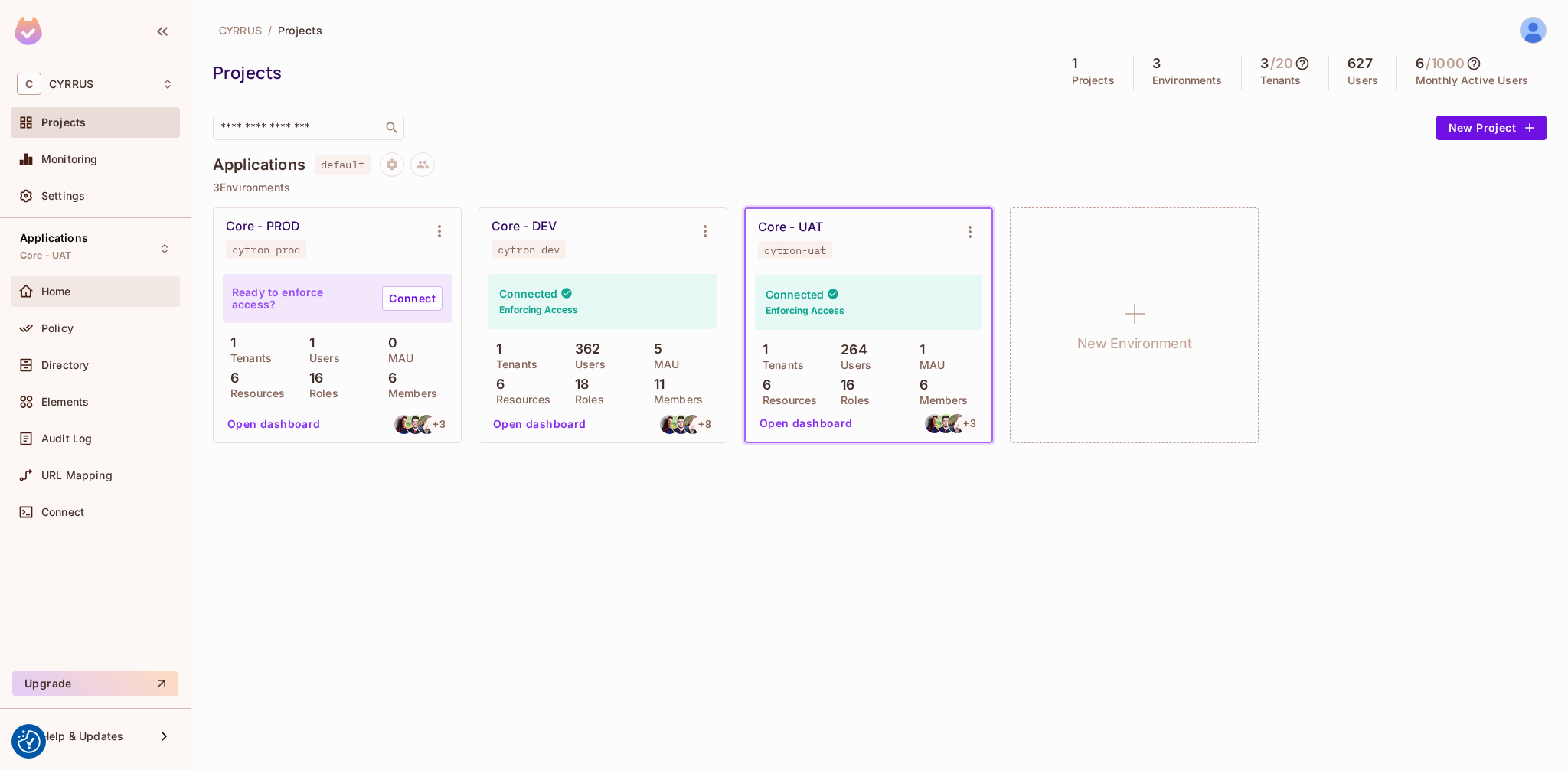
click at [42, 304] on div "Home" at bounding box center [96, 291] width 169 height 31
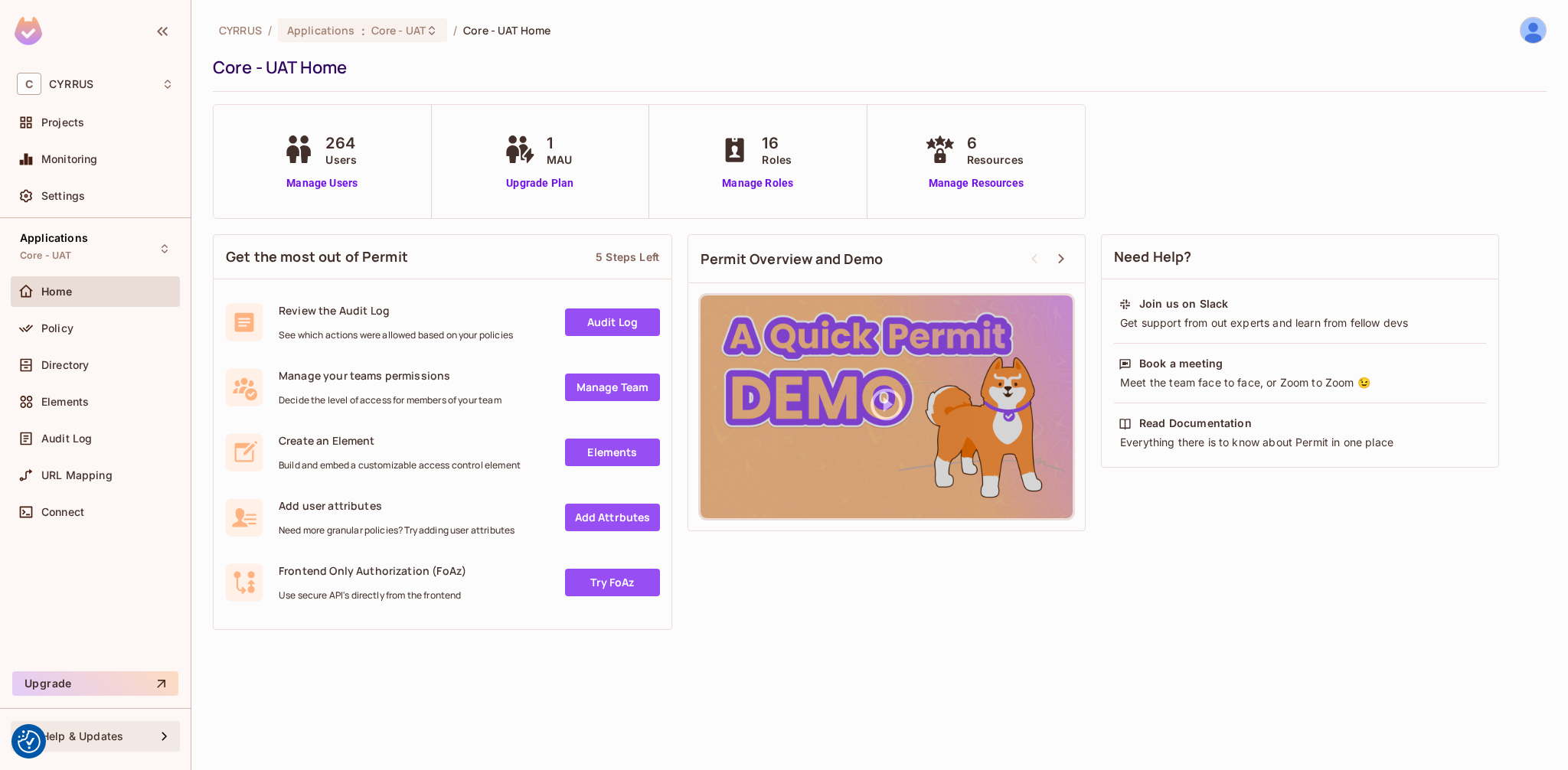
click at [113, 738] on span "Help & Updates" at bounding box center [82, 737] width 82 height 12
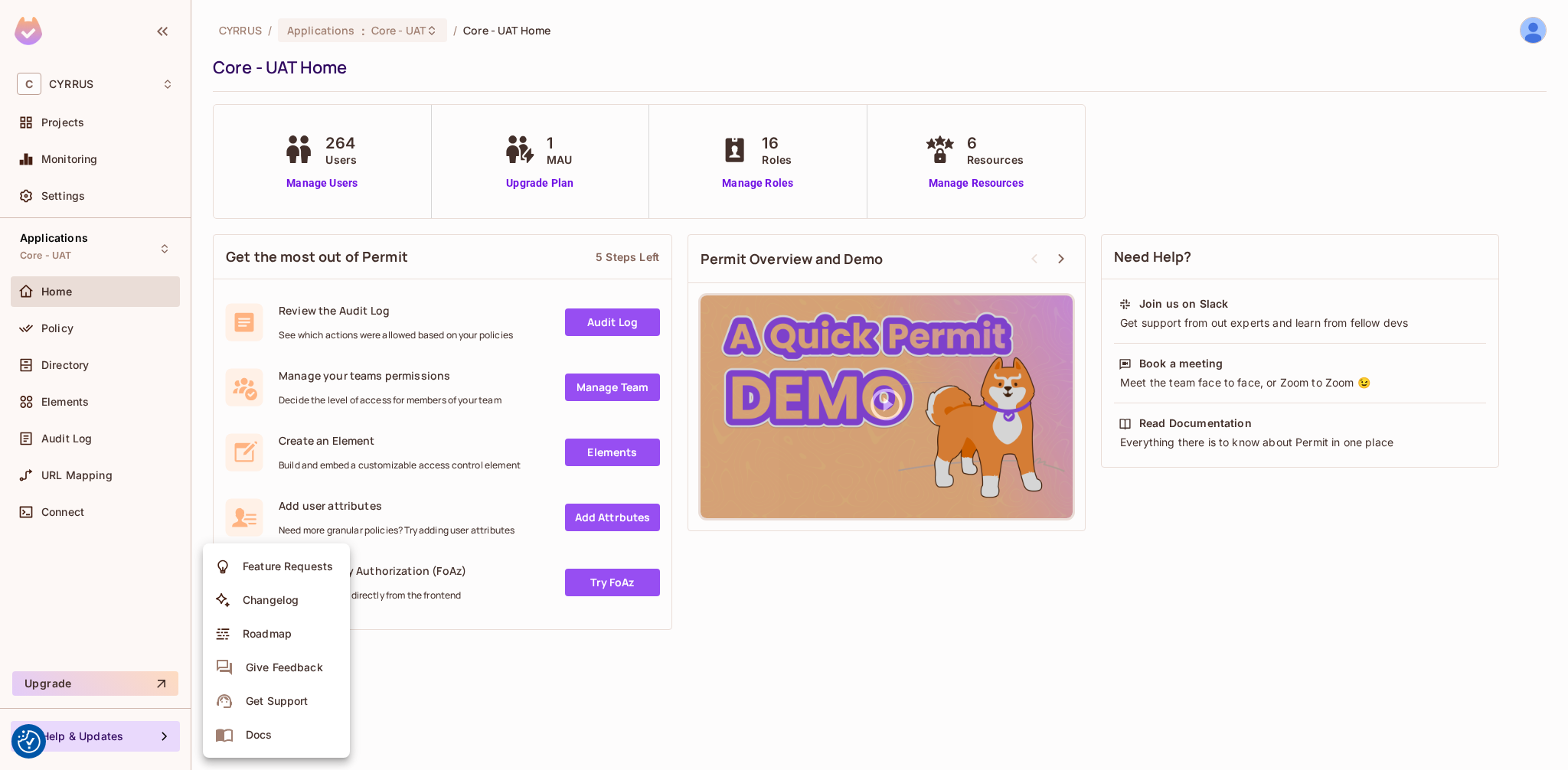
click at [267, 626] on span "Roadmap" at bounding box center [267, 633] width 58 height 25
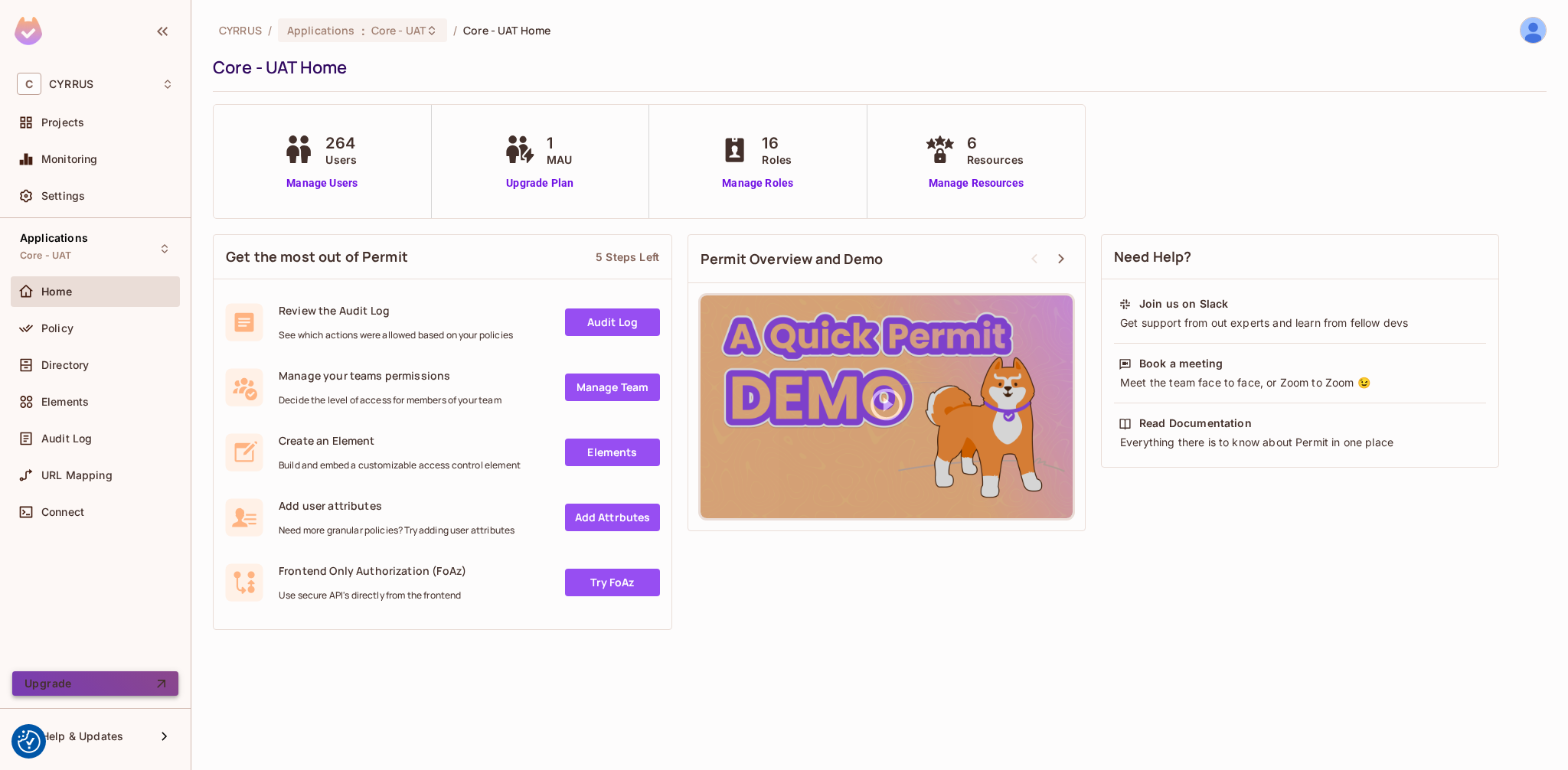
click at [135, 685] on button "Upgrade" at bounding box center [95, 684] width 166 height 25
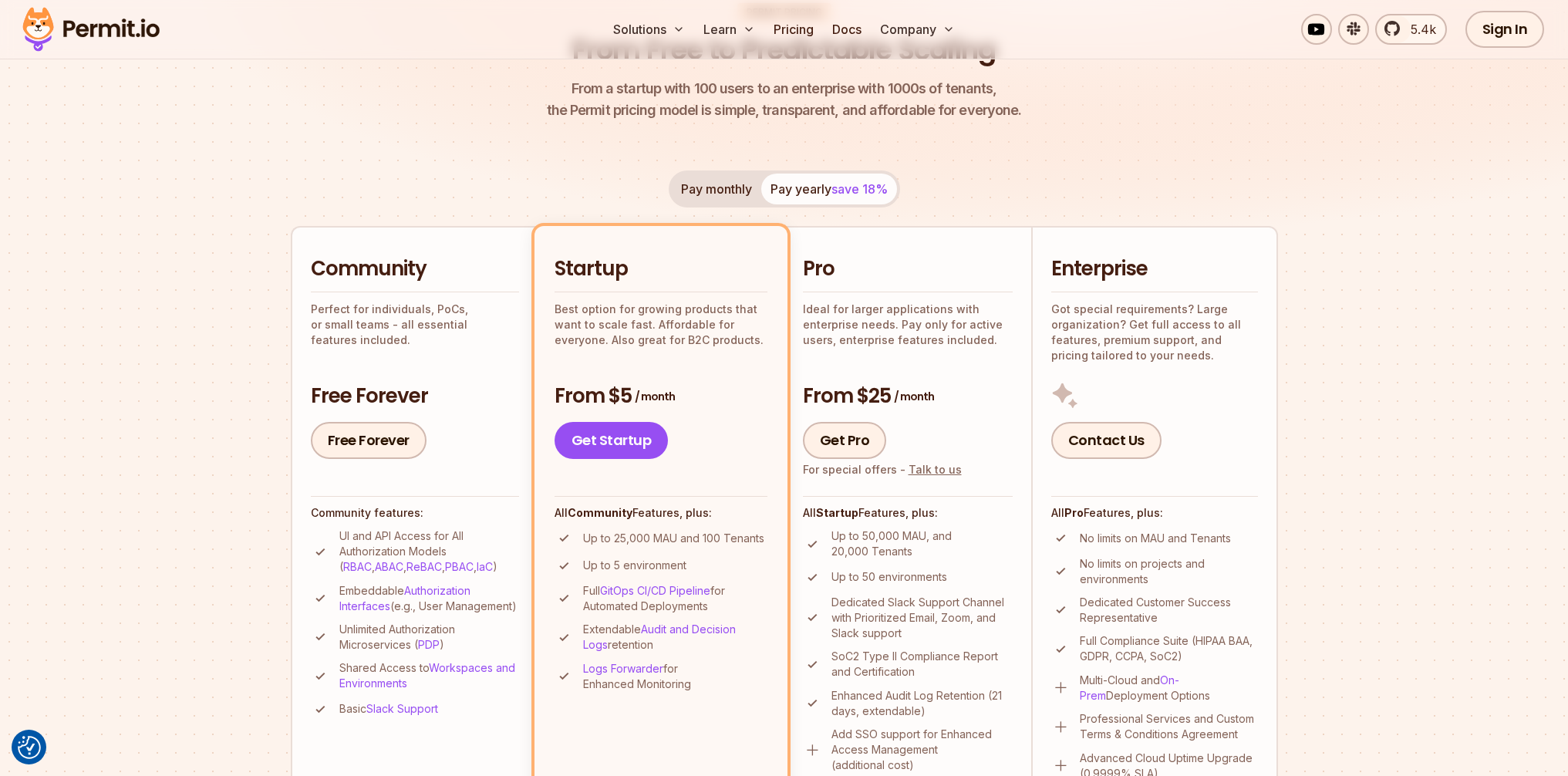
scroll to position [278, 0]
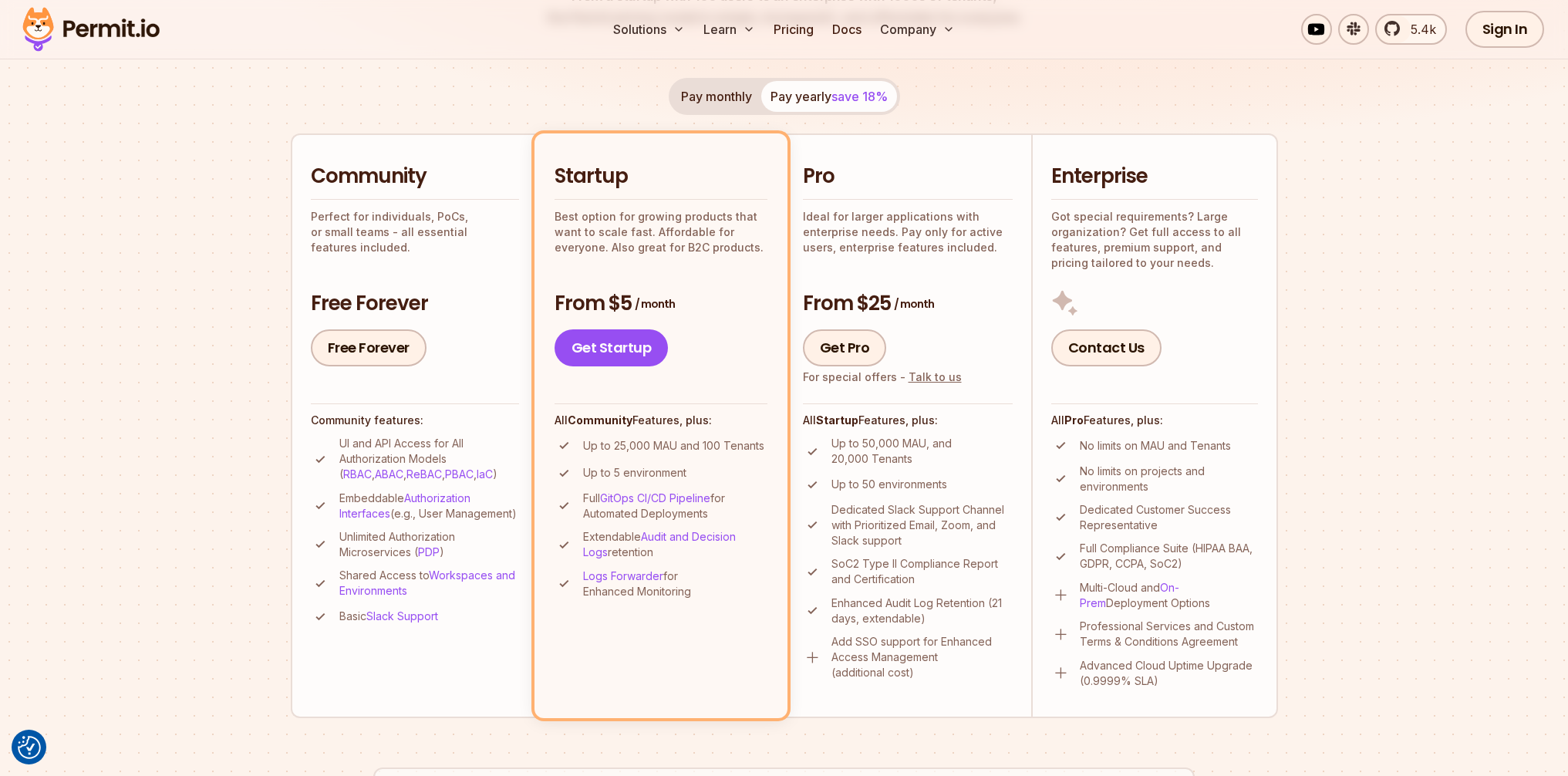
click at [710, 98] on button "Pay monthly" at bounding box center [716, 96] width 90 height 31
click at [801, 96] on button "Pay yearly save 18%" at bounding box center [829, 96] width 136 height 31
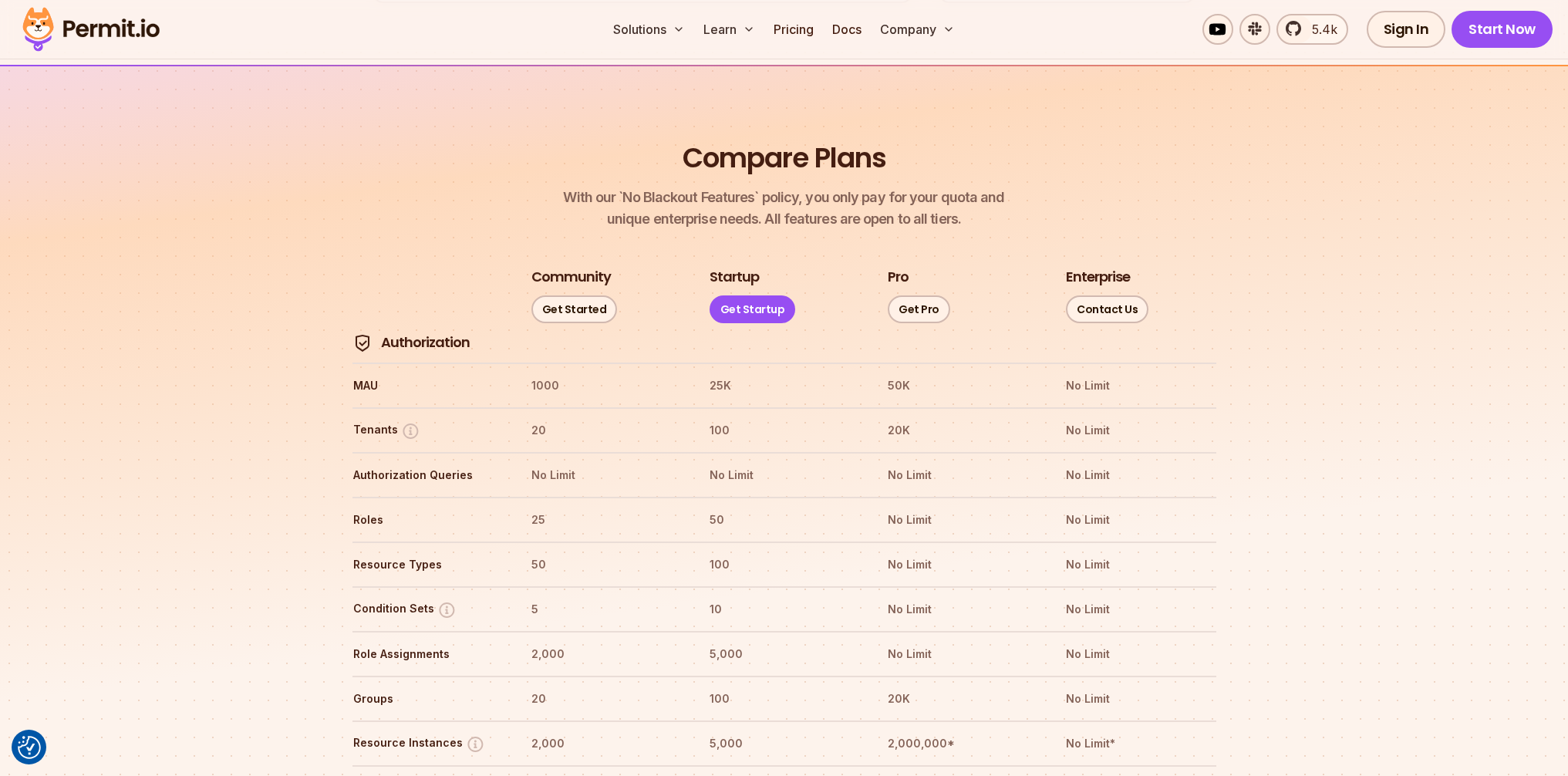
scroll to position [1661, 0]
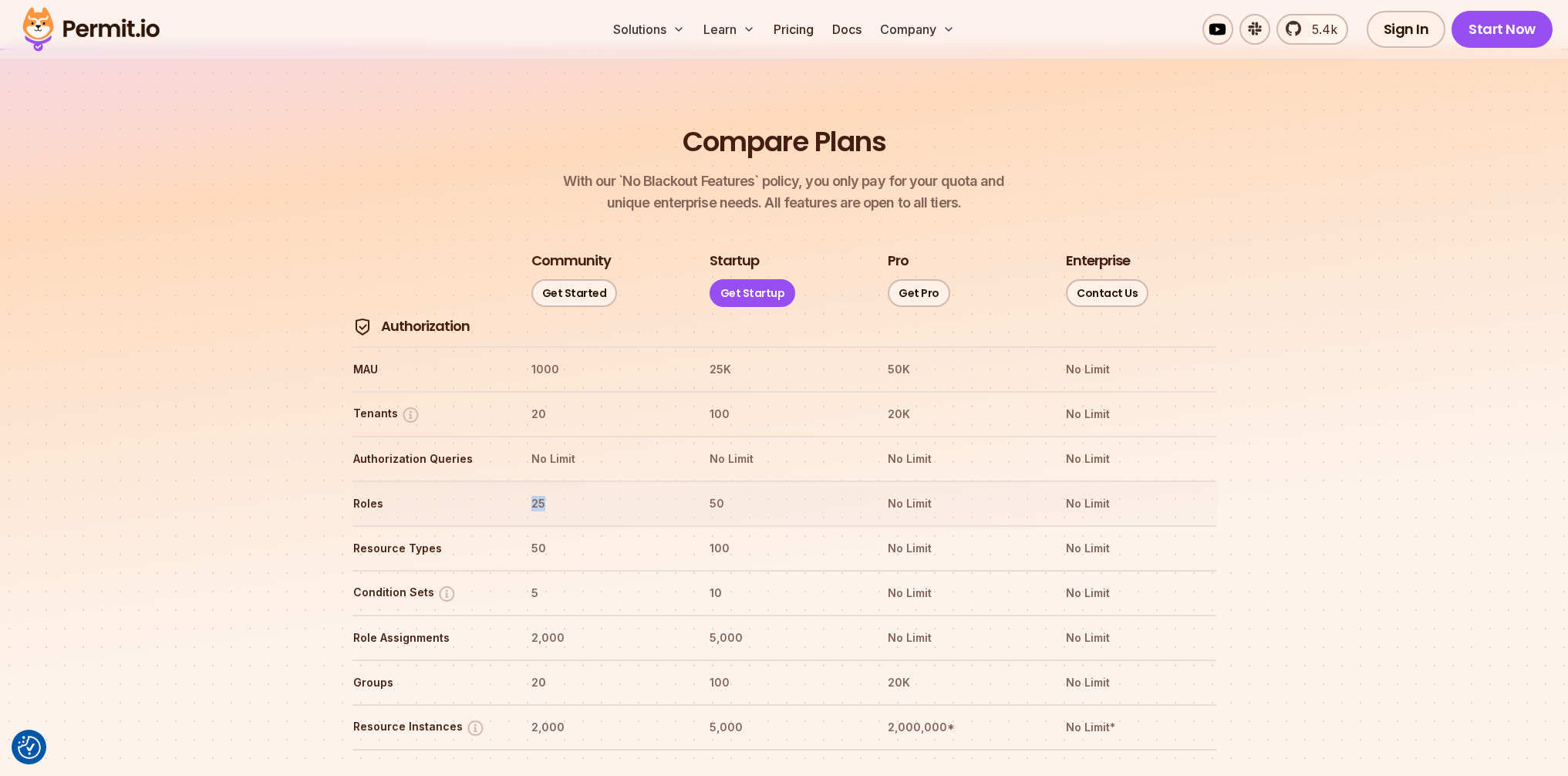
drag, startPoint x: 532, startPoint y: 457, endPoint x: 568, endPoint y: 457, distance: 36.0
click at [568, 492] on th "25" at bounding box center [605, 504] width 151 height 25
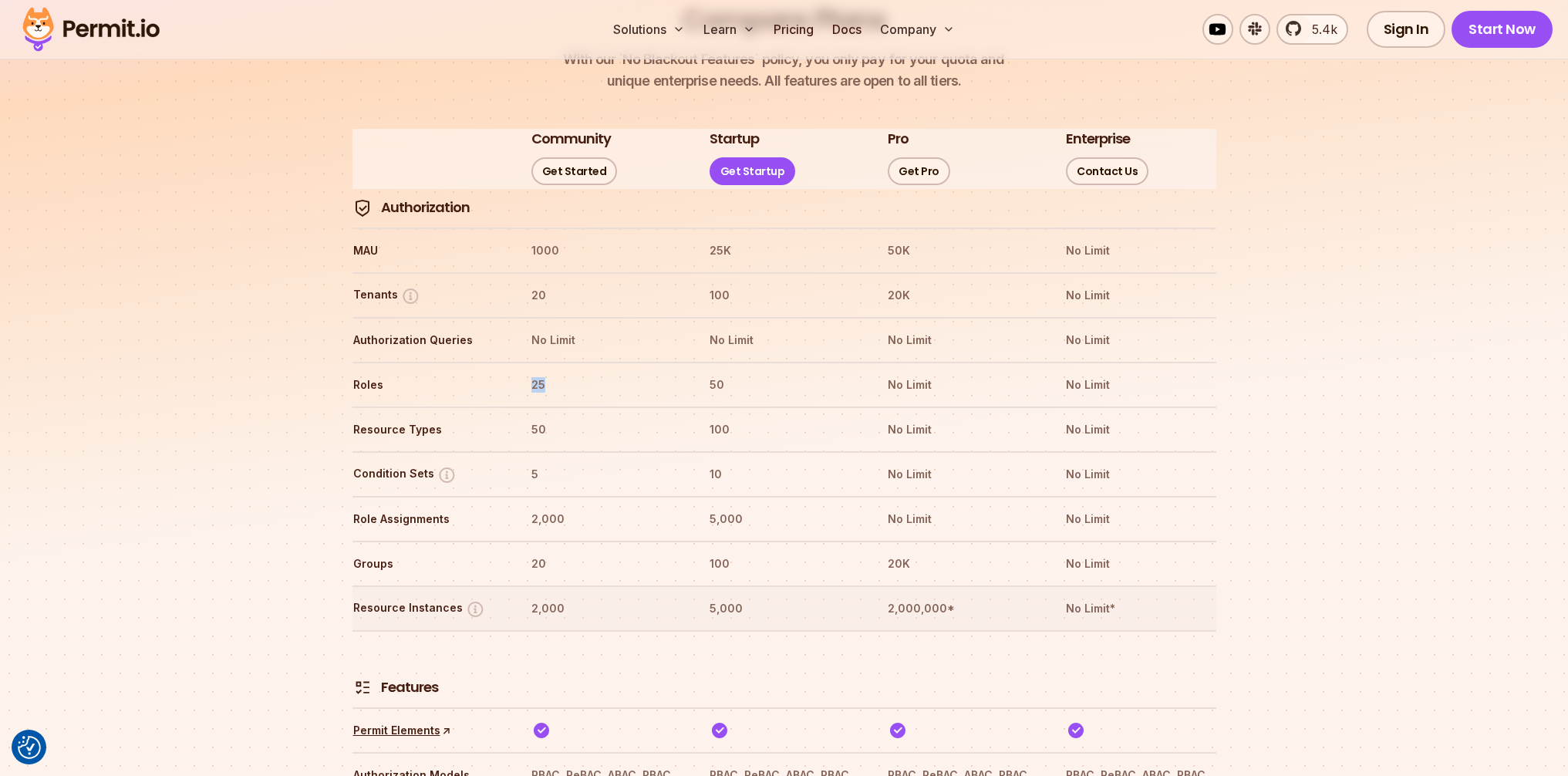
scroll to position [1789, 0]
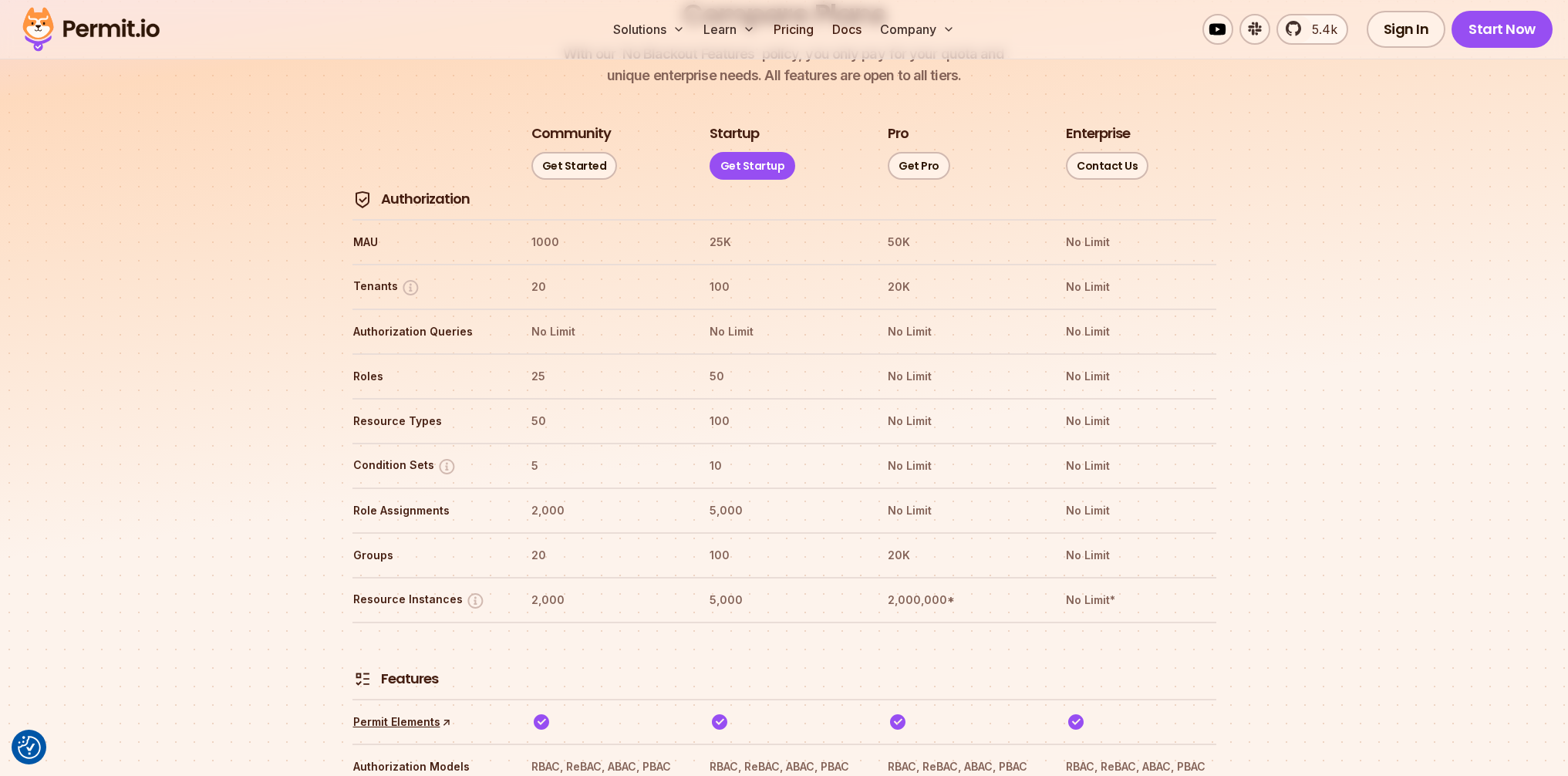
click at [562, 633] on th at bounding box center [605, 661] width 151 height 57
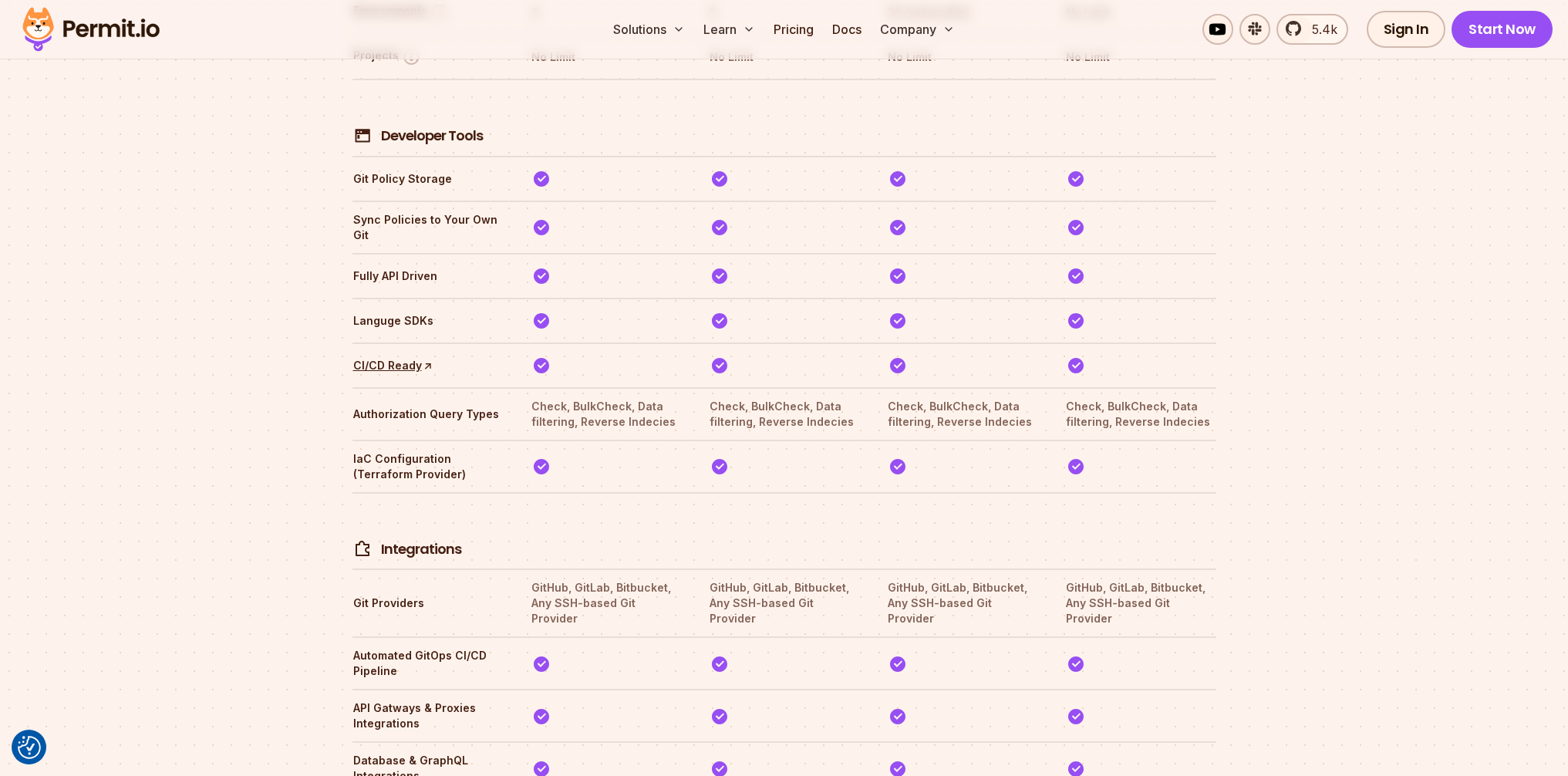
scroll to position [2826, 0]
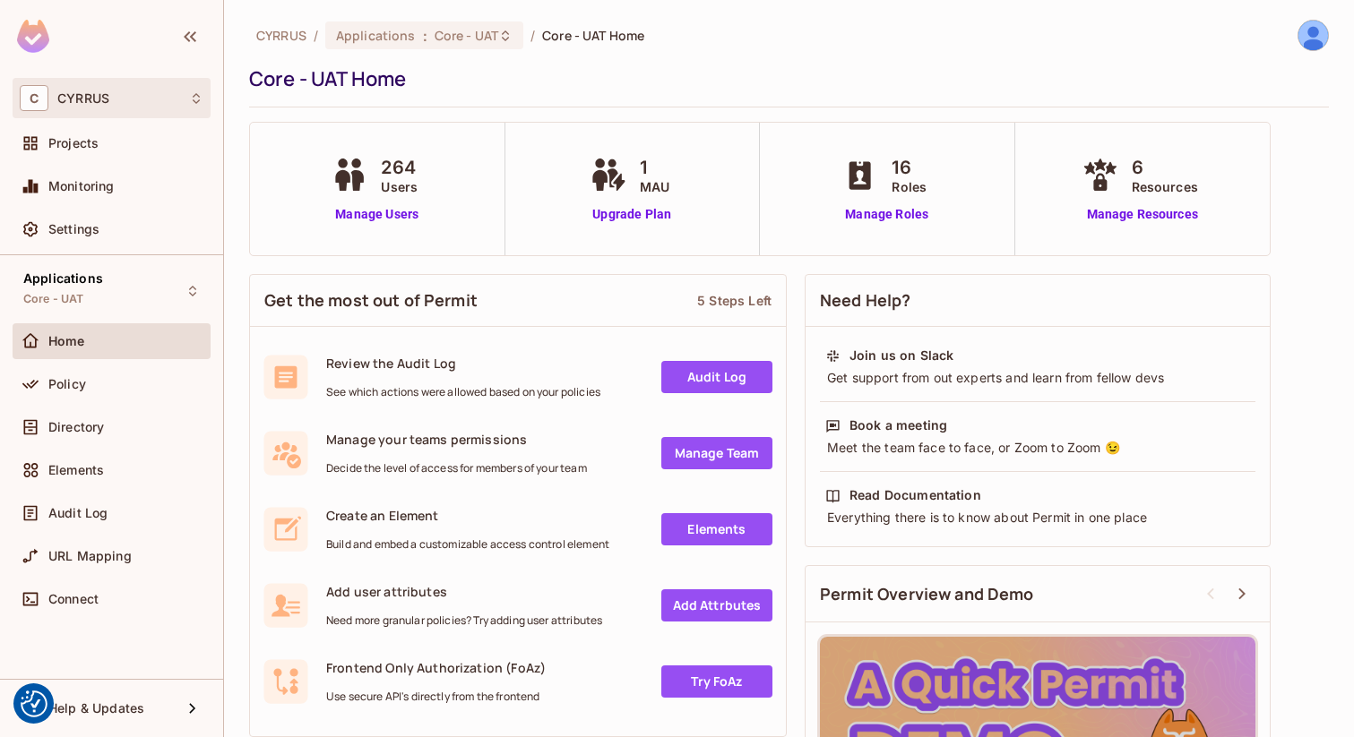
click at [159, 100] on div "C CYRRUS" at bounding box center [112, 98] width 184 height 26
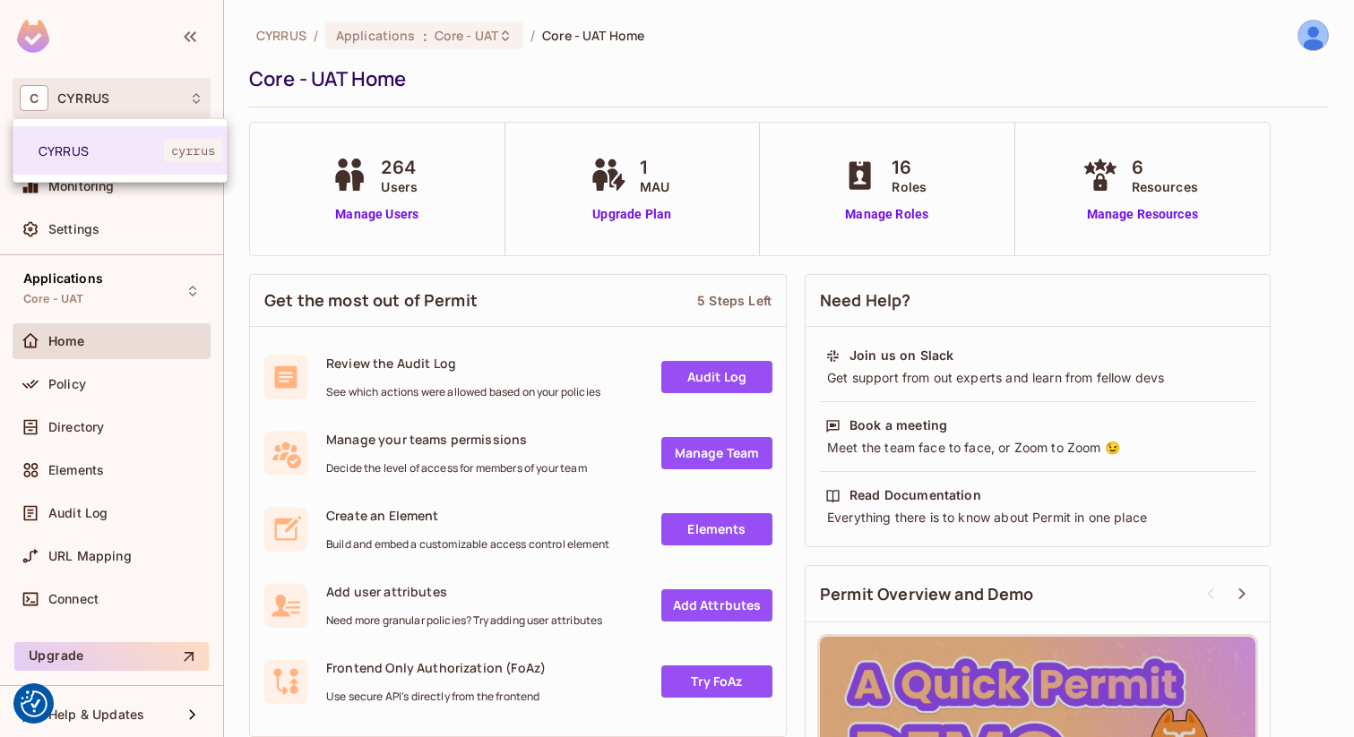
click at [166, 97] on div at bounding box center [677, 368] width 1354 height 737
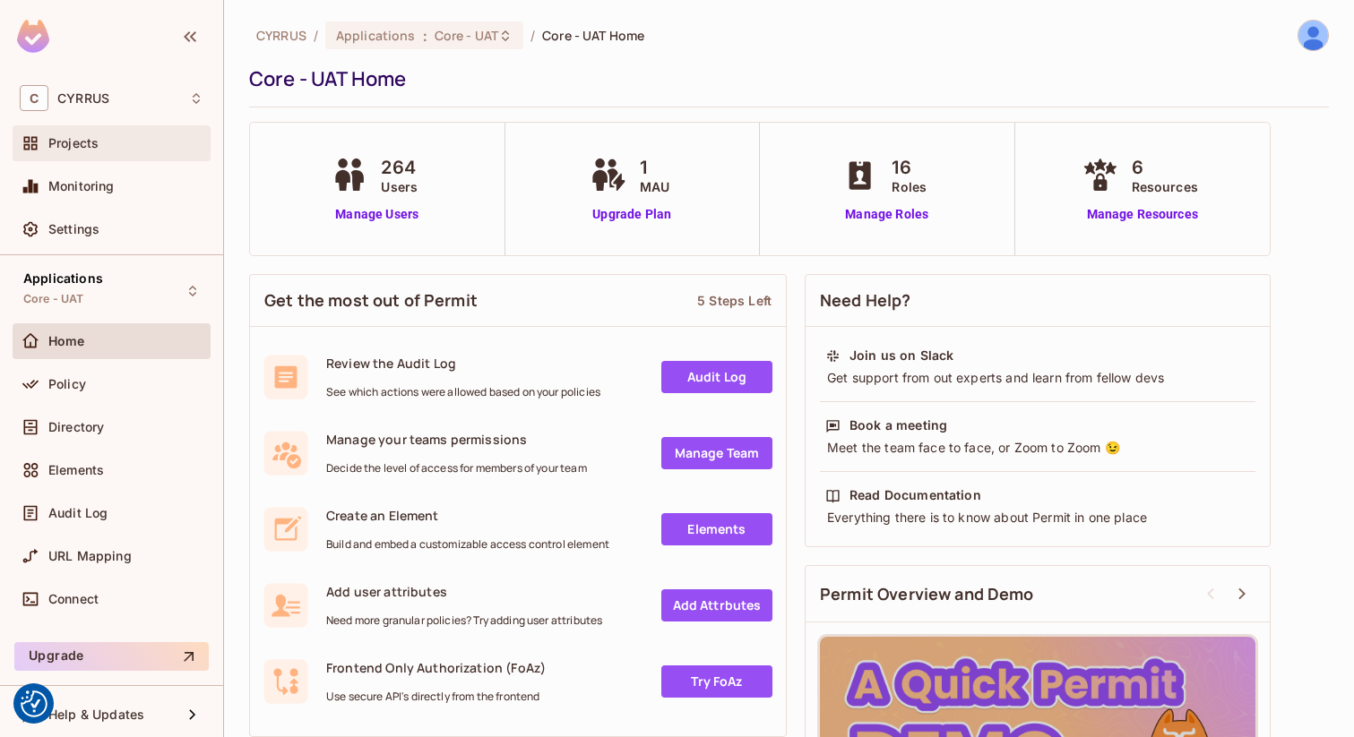
click at [121, 151] on div "Projects" at bounding box center [112, 144] width 184 height 22
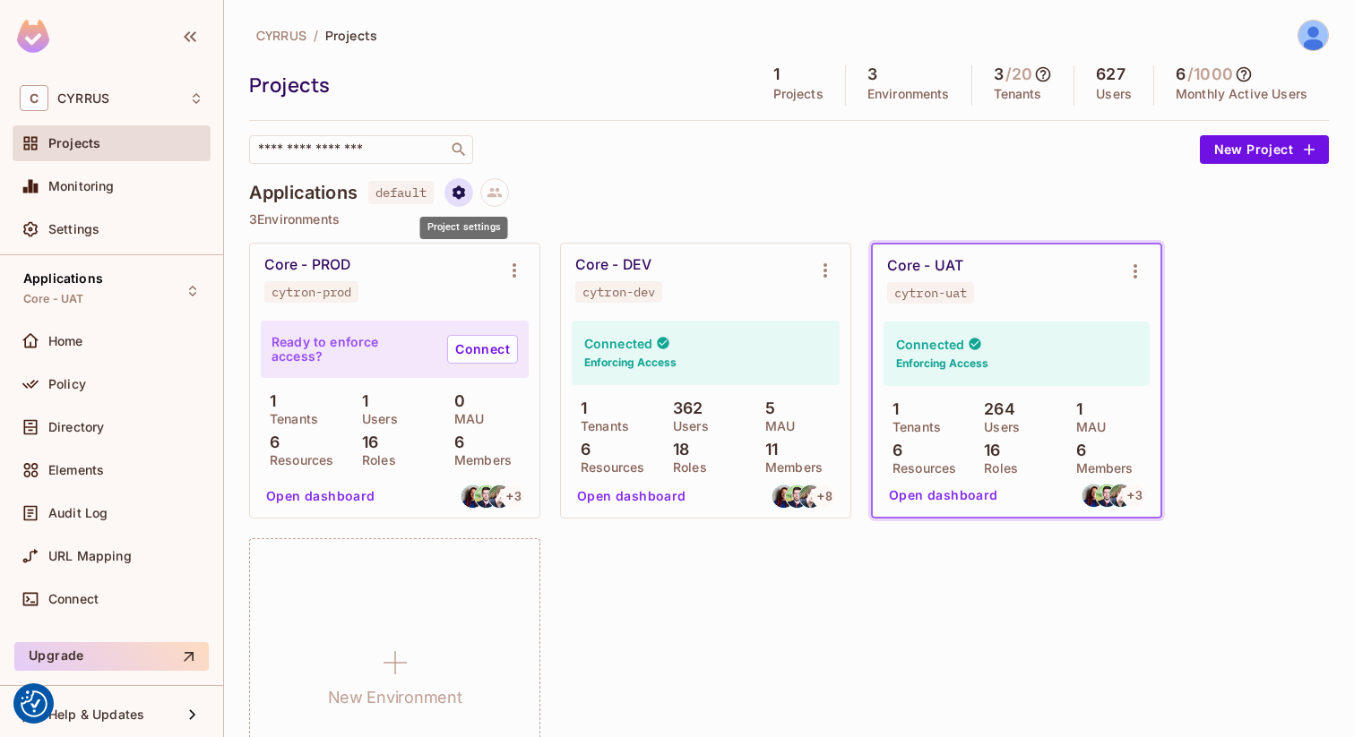
click at [460, 196] on icon "Project settings" at bounding box center [458, 191] width 13 height 13
click at [624, 171] on div at bounding box center [677, 368] width 1354 height 737
click at [142, 296] on div "Applications Core - UAT" at bounding box center [112, 290] width 198 height 49
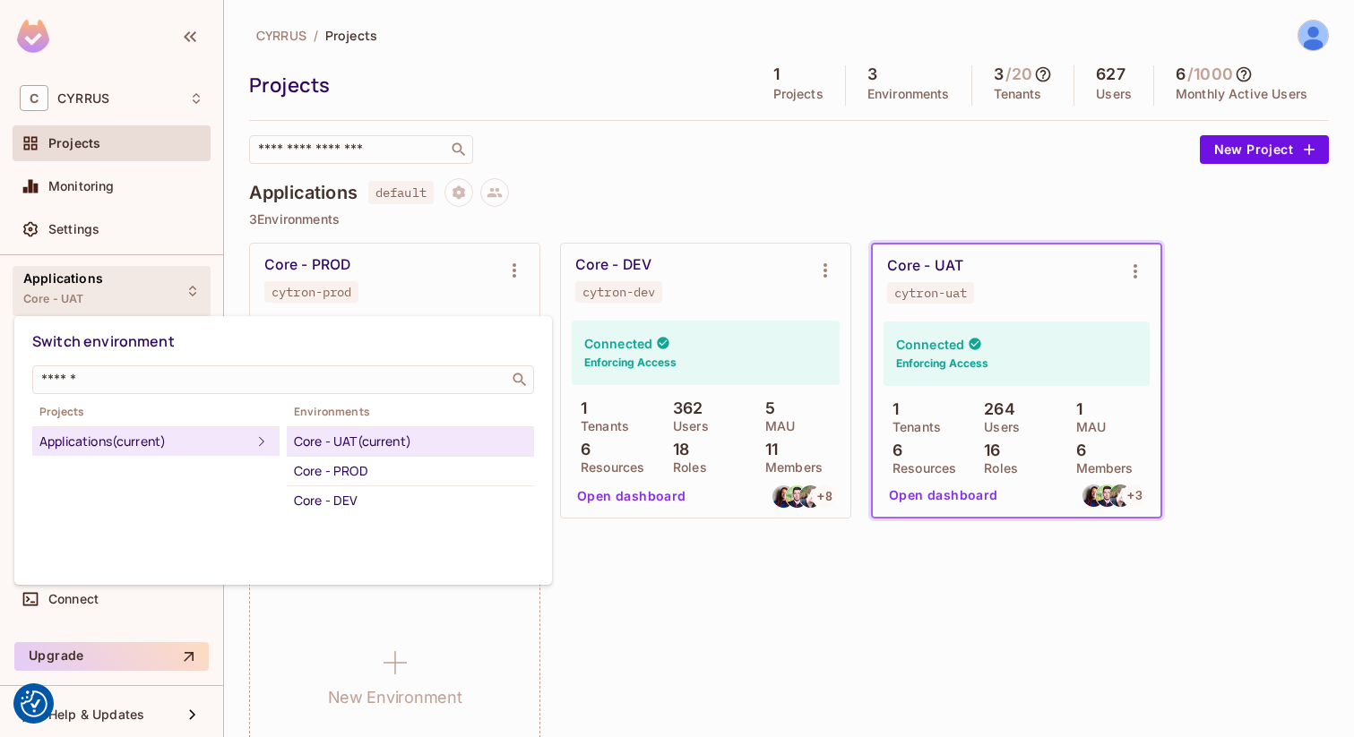
click at [142, 297] on div at bounding box center [677, 368] width 1354 height 737
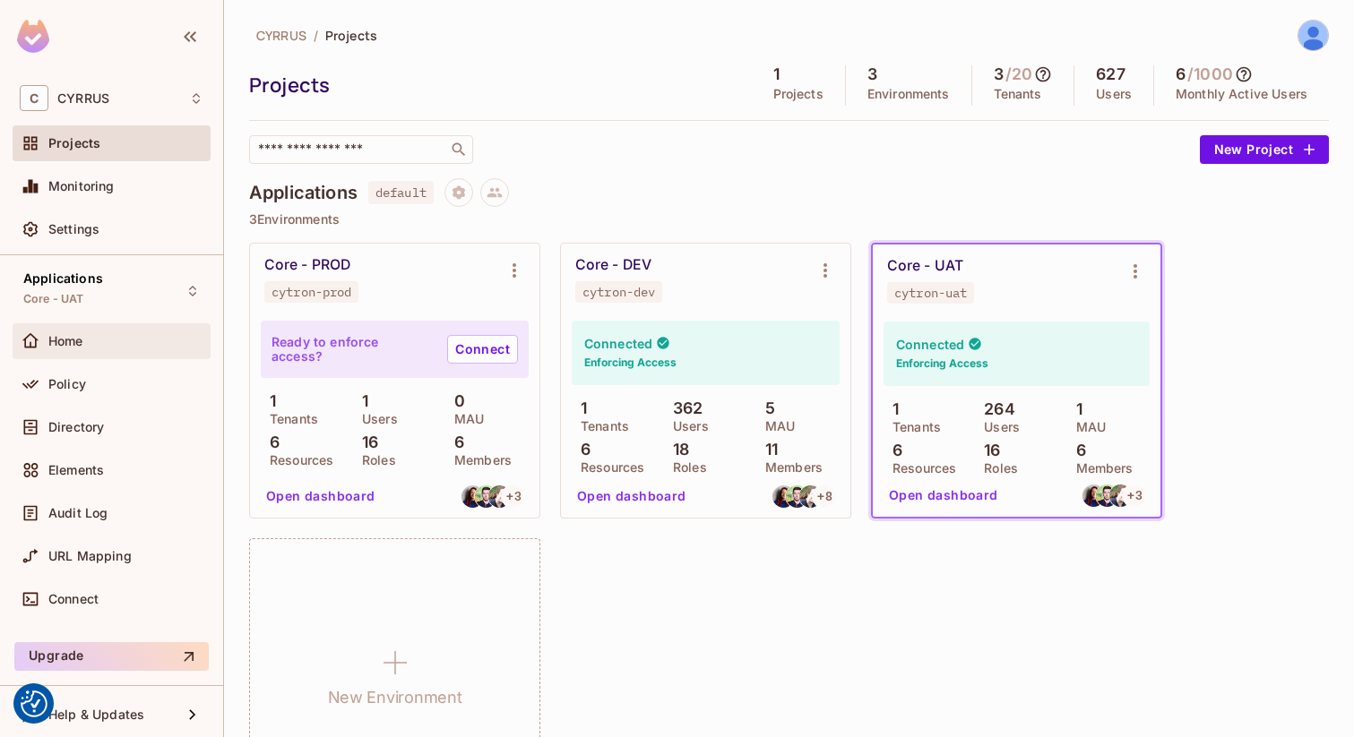
click at [39, 340] on icon at bounding box center [31, 341] width 18 height 18
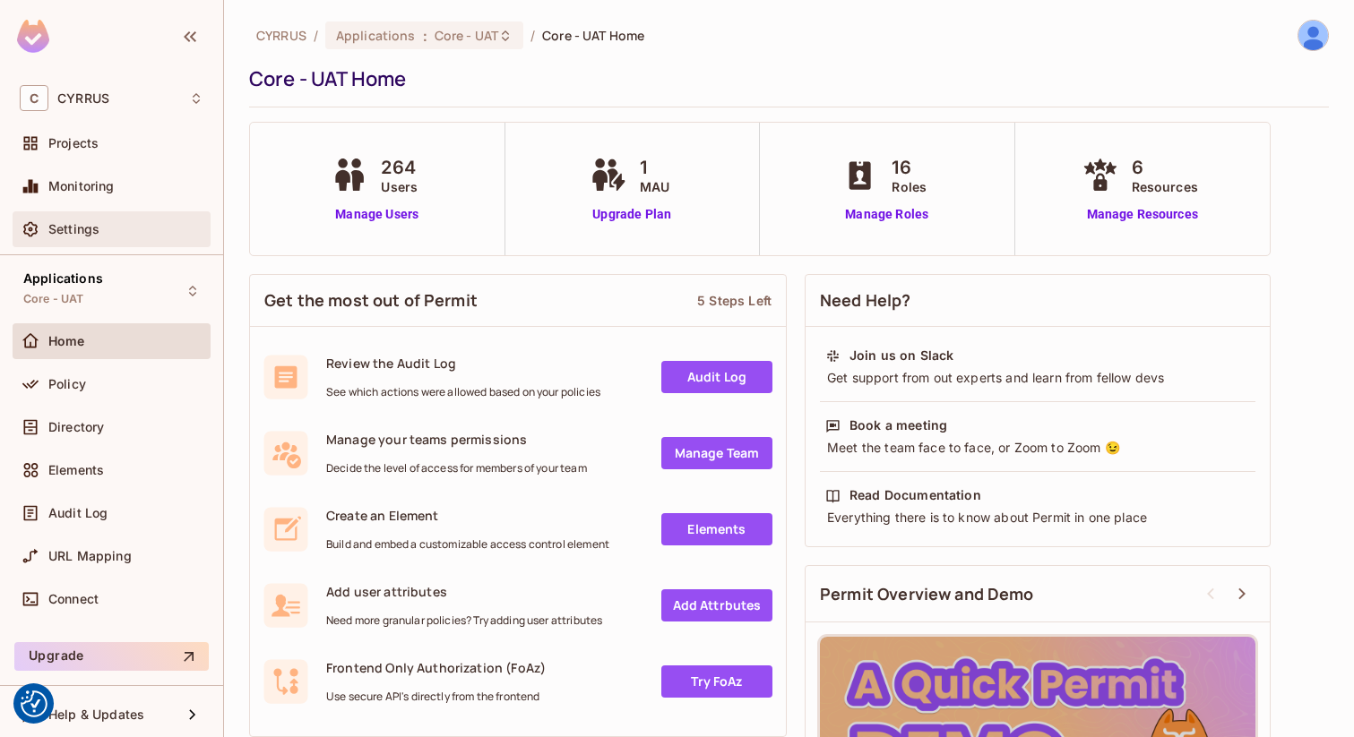
click at [108, 230] on div "Settings" at bounding box center [125, 229] width 155 height 14
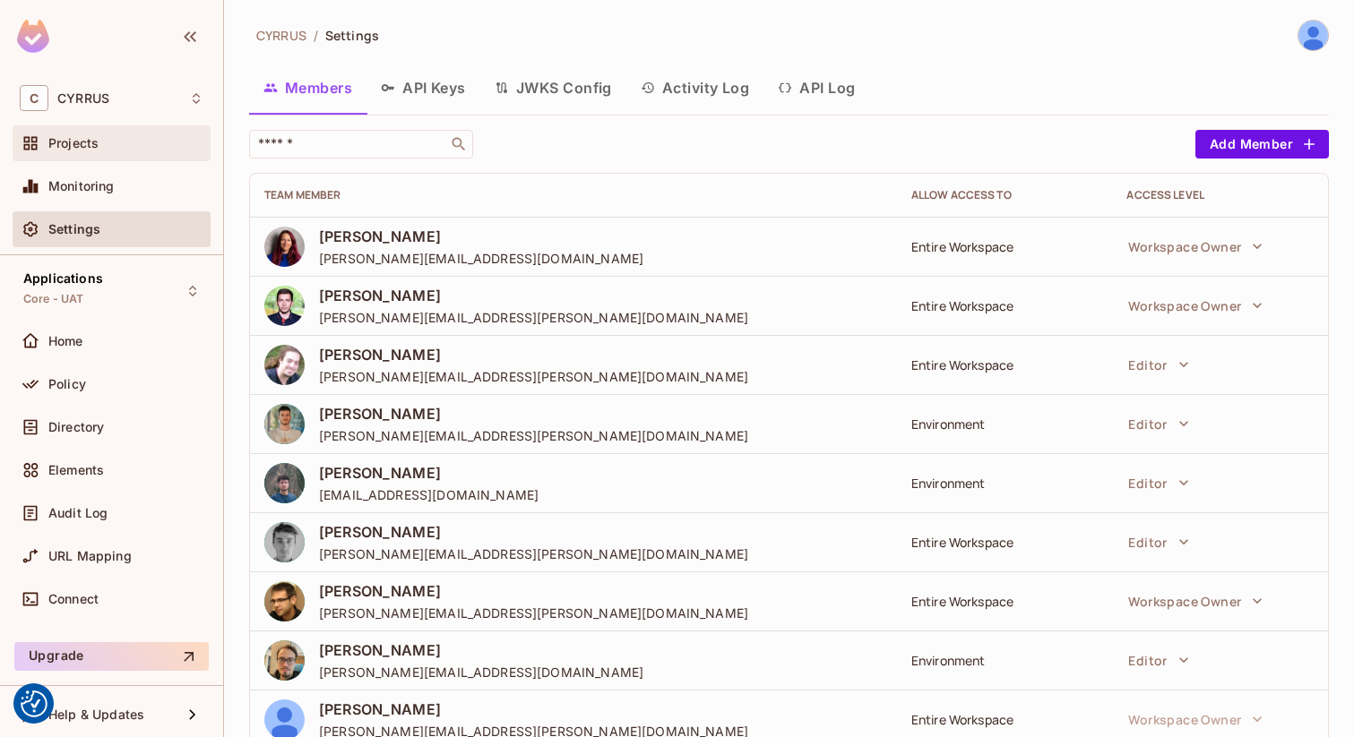
click at [94, 161] on div "Projects" at bounding box center [112, 143] width 198 height 36
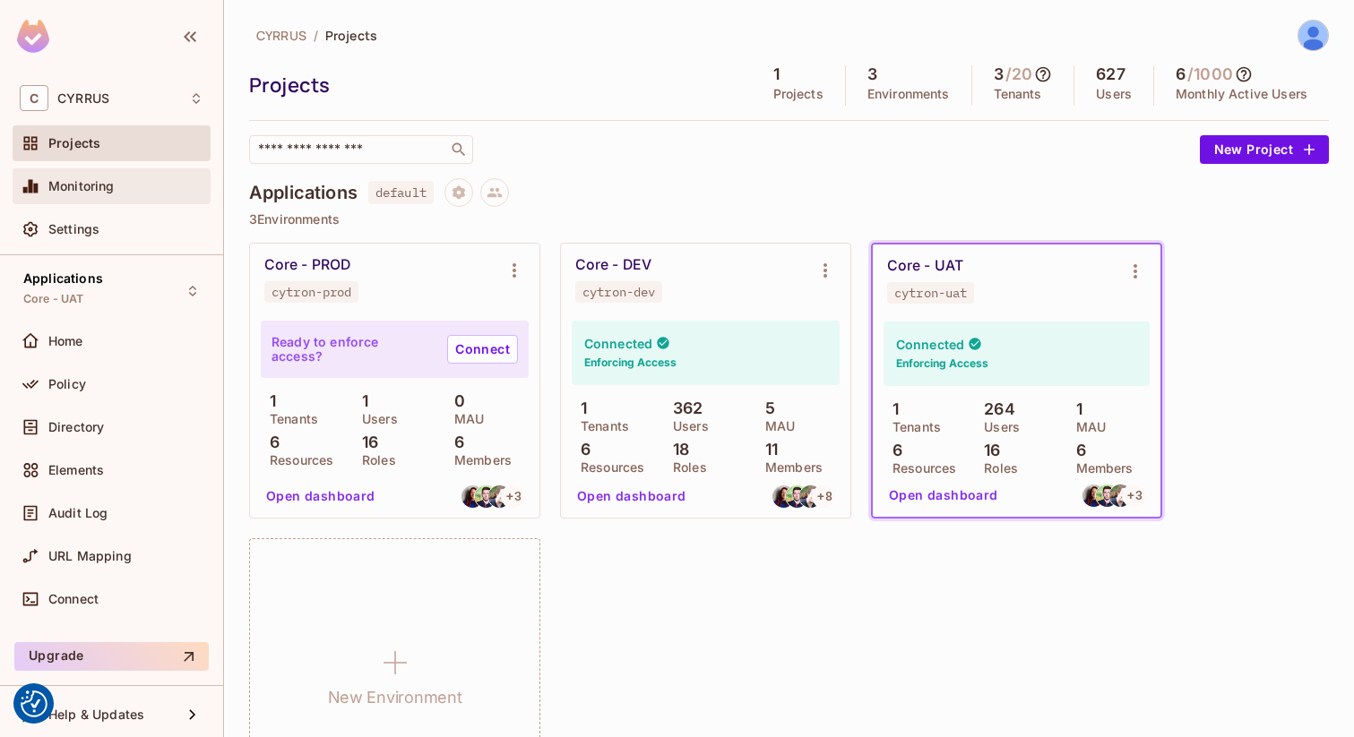
click at [94, 194] on div "Monitoring" at bounding box center [112, 187] width 184 height 22
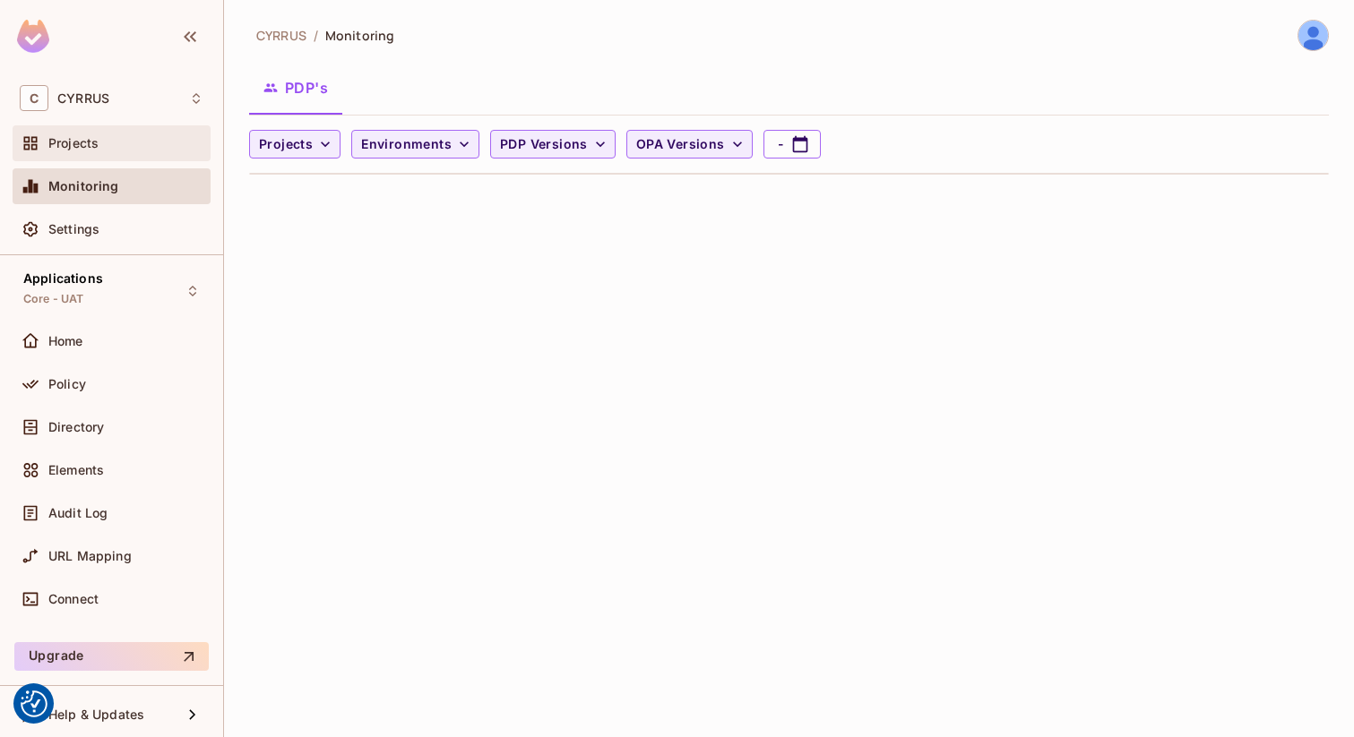
click at [90, 148] on span "Projects" at bounding box center [73, 143] width 50 height 14
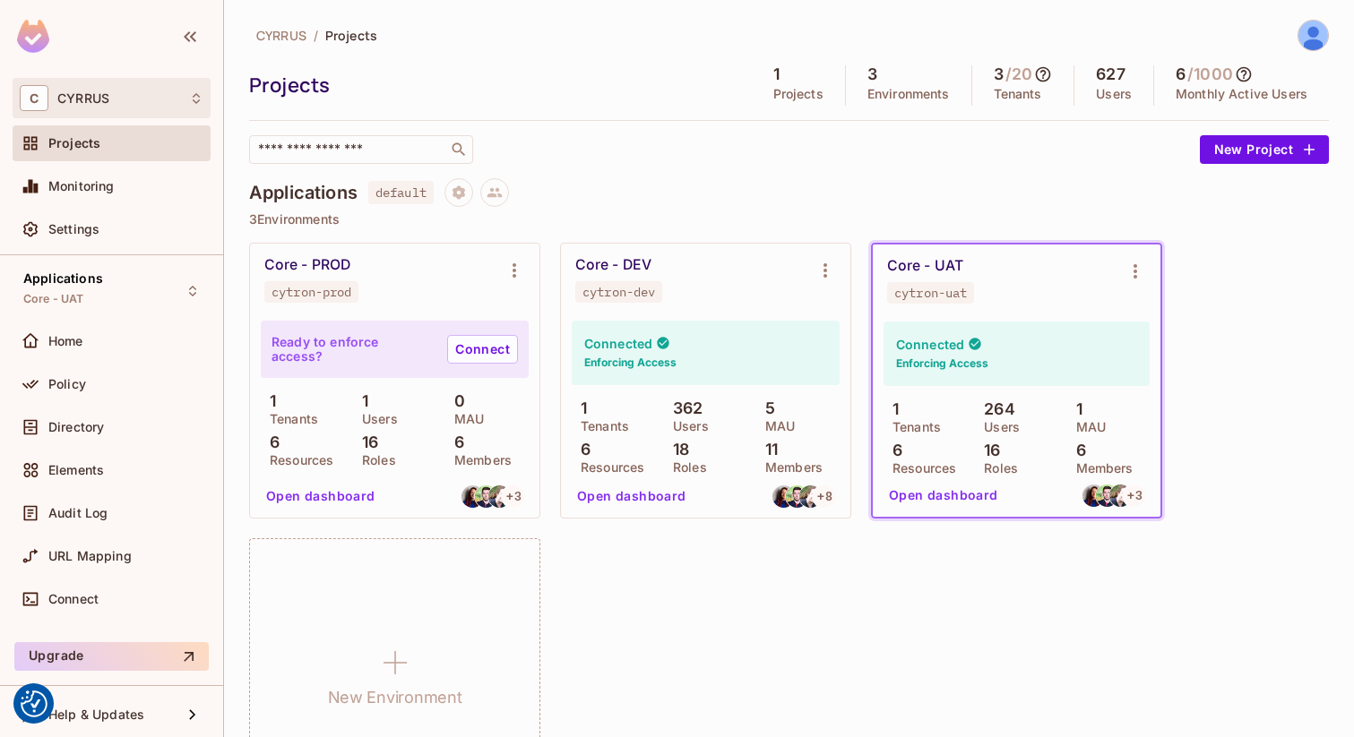
click at [169, 101] on div "C CYRRUS" at bounding box center [112, 98] width 184 height 26
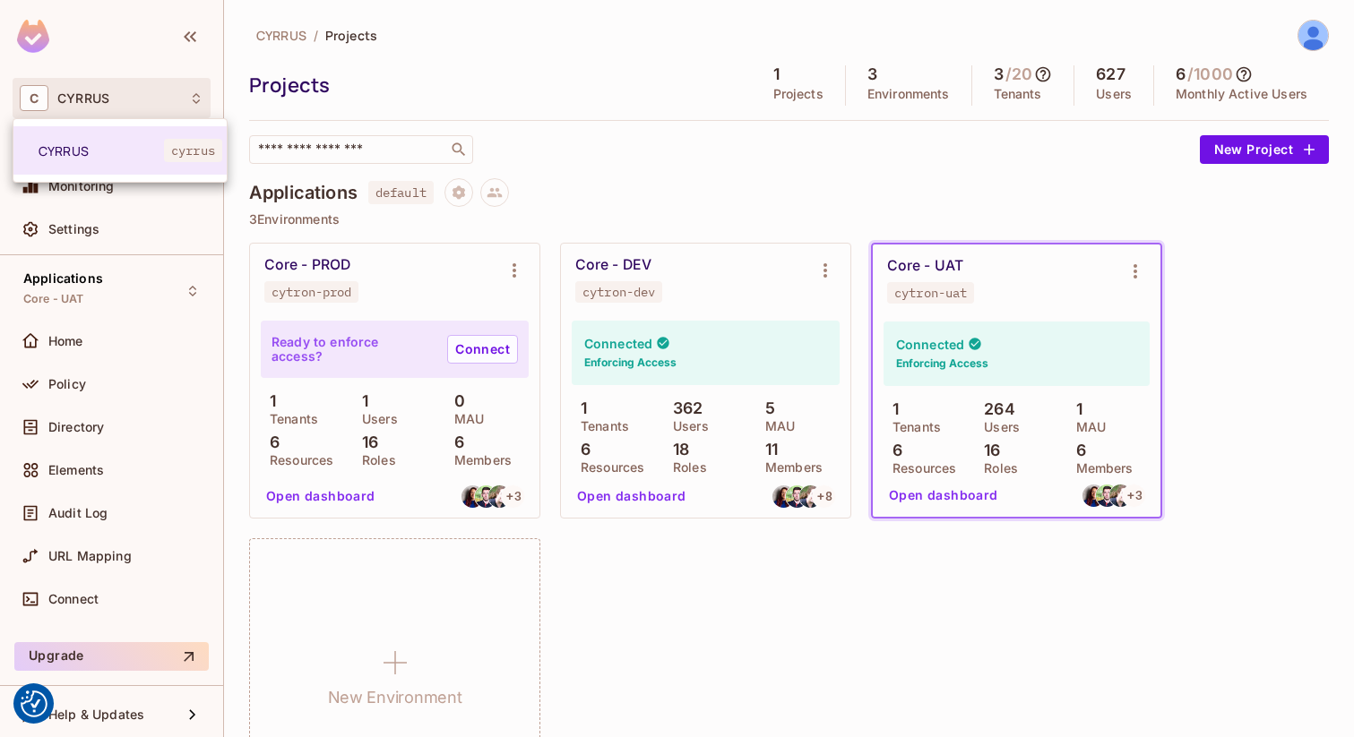
click at [169, 101] on div at bounding box center [677, 368] width 1354 height 737
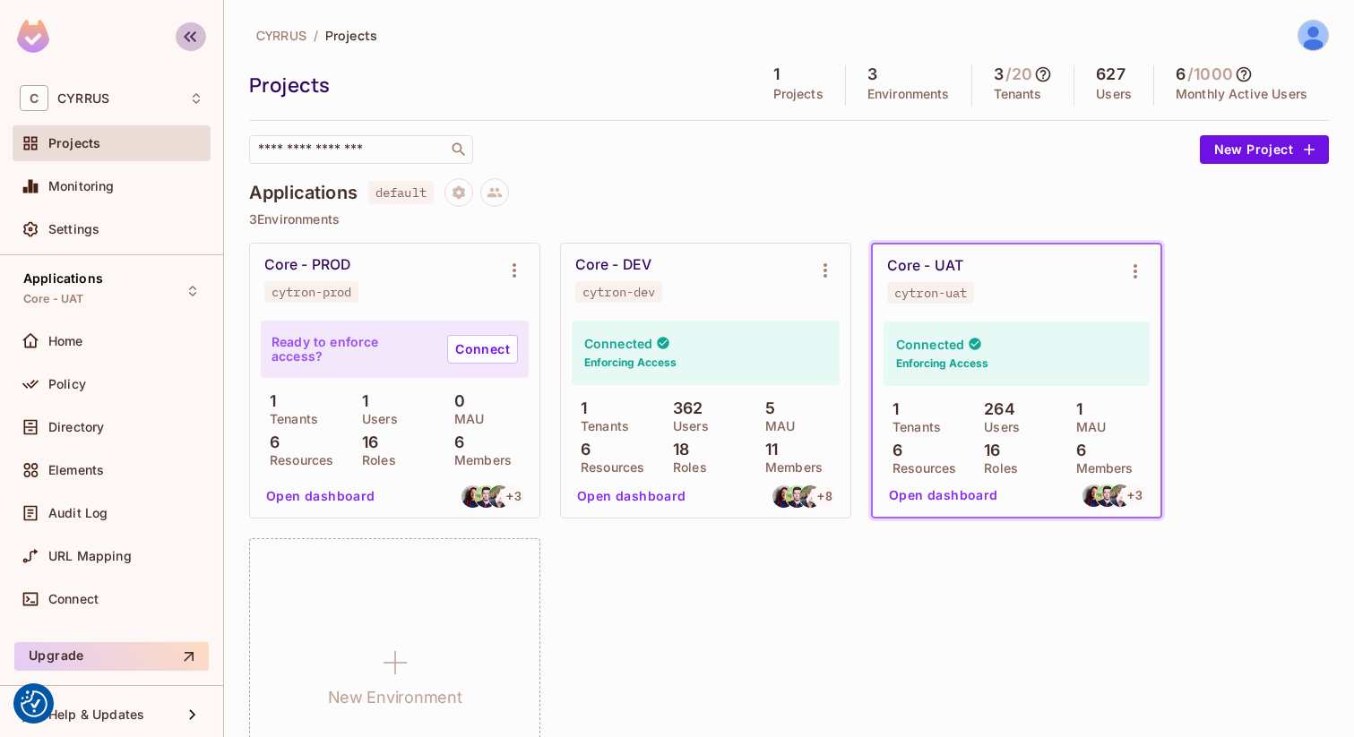
click at [189, 39] on icon "button" at bounding box center [190, 37] width 22 height 22
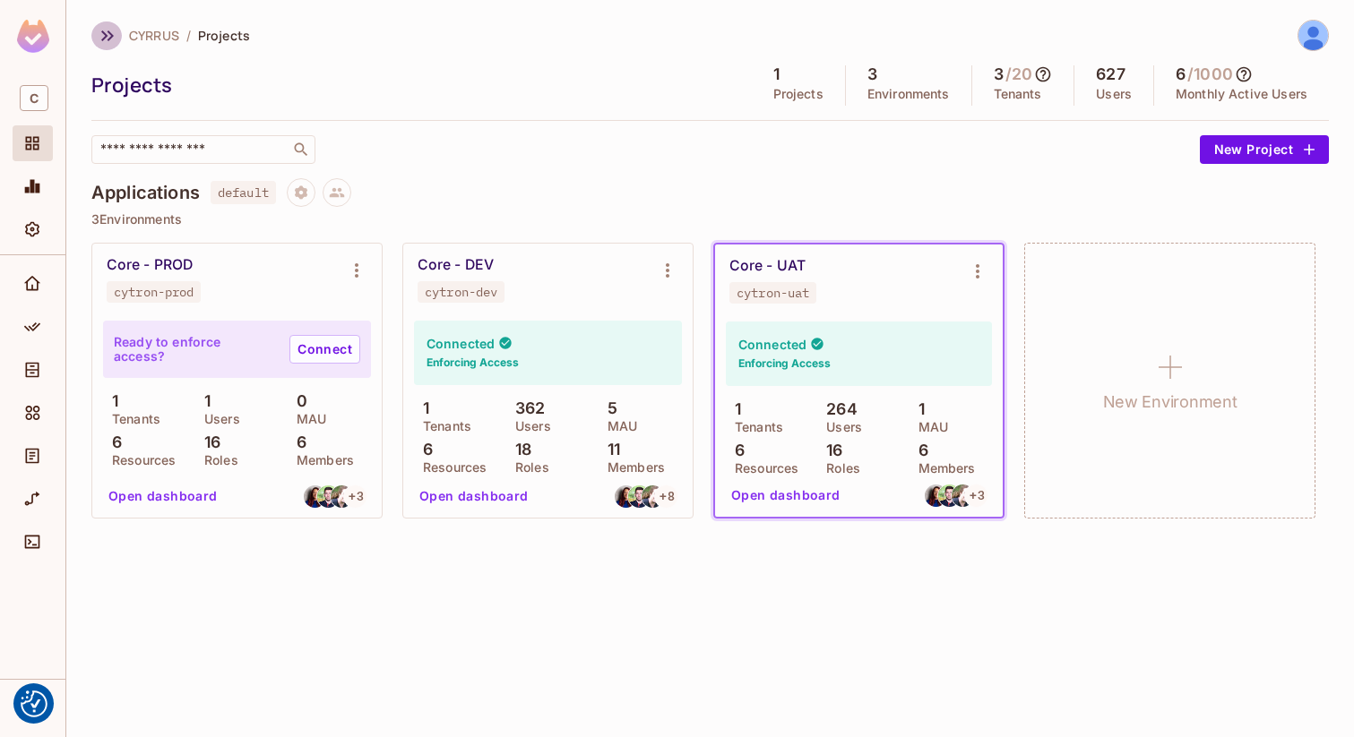
click at [99, 31] on icon "button" at bounding box center [108, 36] width 22 height 22
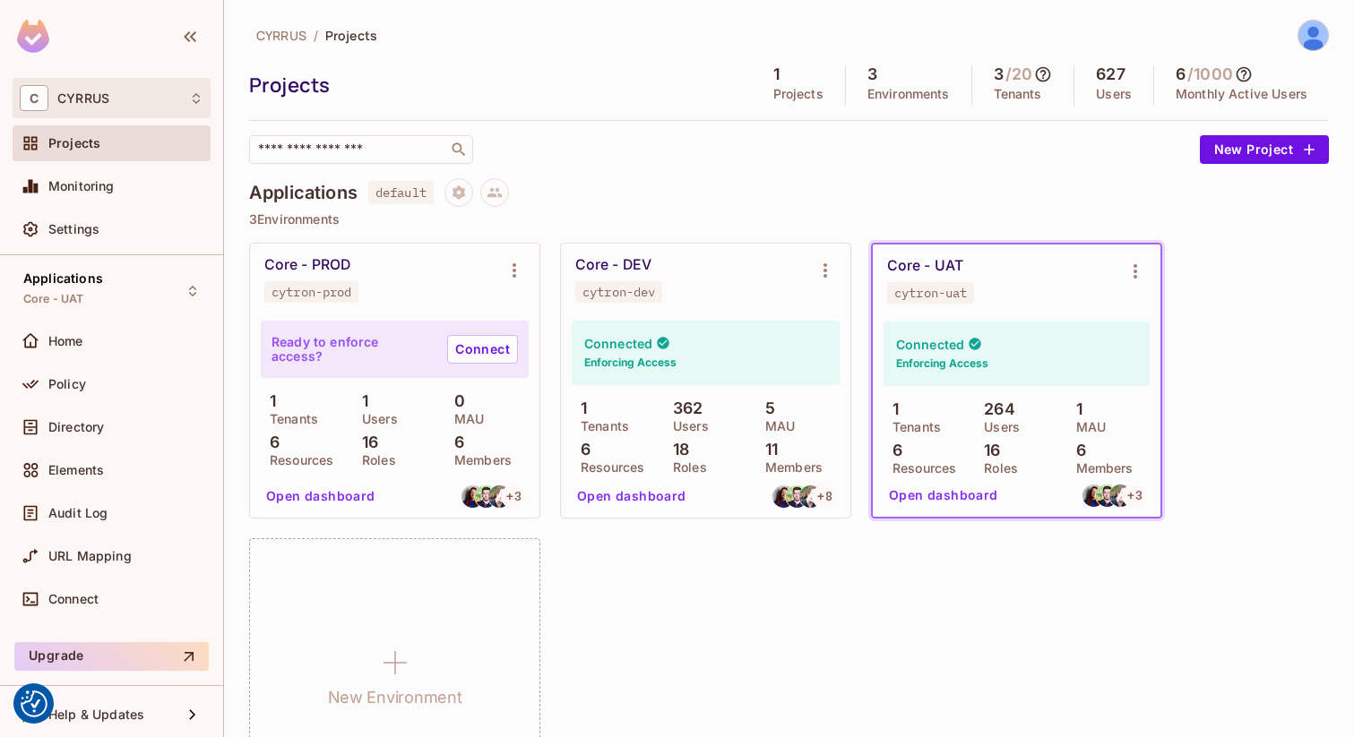
click at [122, 101] on div "C CYRRUS" at bounding box center [112, 98] width 184 height 26
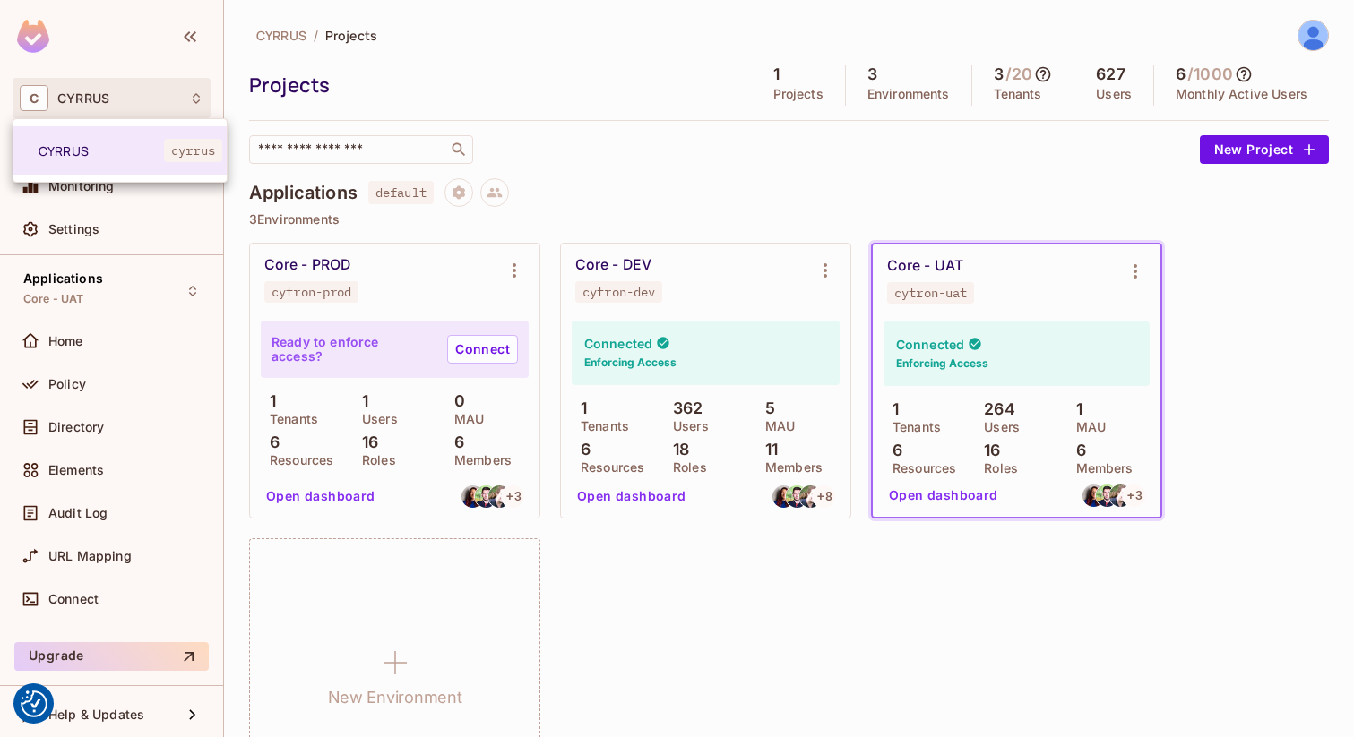
click at [357, 62] on div at bounding box center [677, 368] width 1354 height 737
